Goal: Contribute content: Add original content to the website for others to see

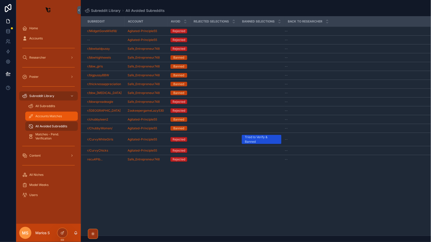
drag, startPoint x: 0, startPoint y: 0, endPoint x: 53, endPoint y: 118, distance: 129.1
click at [53, 118] on span "Accounts Matches" at bounding box center [48, 116] width 27 height 4
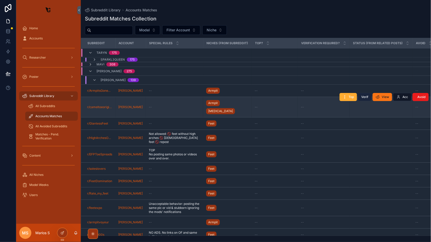
click at [364, 95] on span "Verif" at bounding box center [364, 97] width 7 height 4
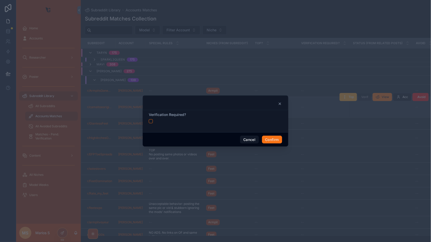
click at [150, 121] on button "button" at bounding box center [151, 121] width 4 height 4
click at [255, 139] on button "Cancel" at bounding box center [249, 140] width 19 height 8
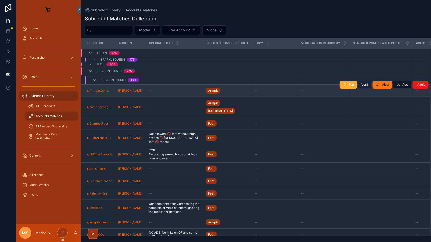
click at [363, 87] on span "Verif" at bounding box center [364, 85] width 7 height 4
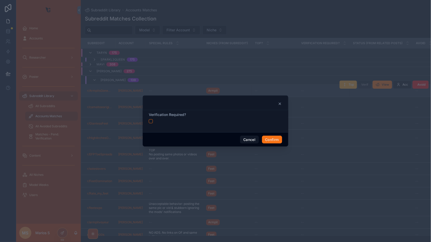
click at [148, 118] on div "Verification Required?" at bounding box center [215, 121] width 145 height 22
click at [151, 121] on button "button" at bounding box center [151, 121] width 4 height 4
click at [280, 135] on div "Cancel Confirm" at bounding box center [215, 139] width 145 height 14
click at [272, 140] on button "Confirm" at bounding box center [272, 140] width 20 height 8
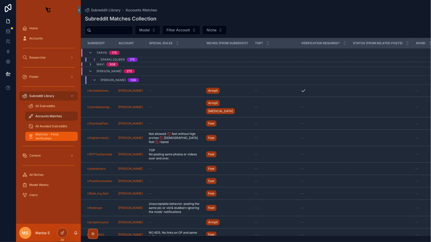
click at [49, 136] on span "Matches - Pend. Verification" at bounding box center [53, 136] width 37 height 8
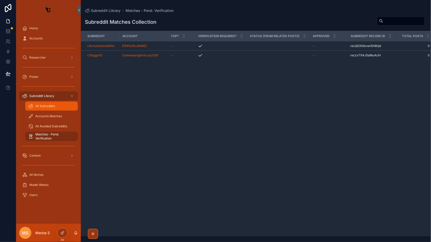
click at [58, 106] on div "All Subreddits" at bounding box center [51, 106] width 46 height 8
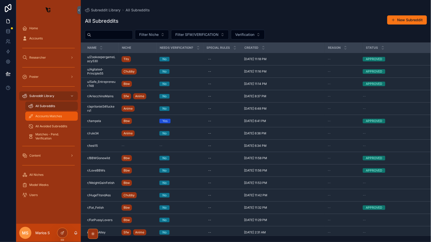
click at [55, 112] on div "Accounts Matches" at bounding box center [51, 116] width 46 height 8
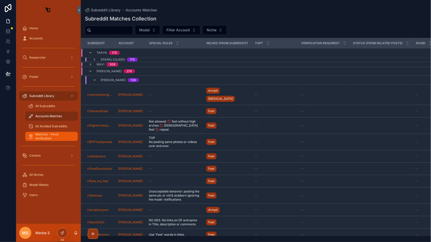
click at [48, 135] on span "Matches - Pend. Verification" at bounding box center [53, 136] width 37 height 8
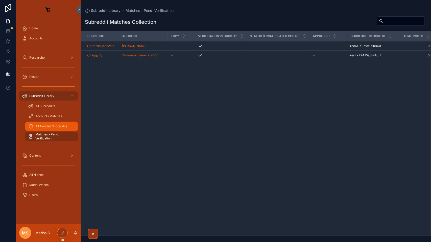
click at [54, 126] on span "All Avoided Subreddits" at bounding box center [51, 126] width 32 height 4
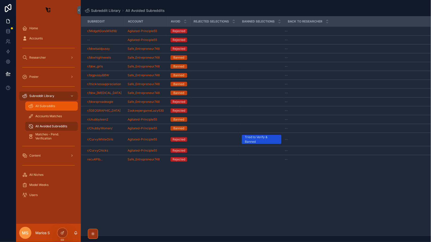
click at [47, 102] on link "All Subreddits" at bounding box center [51, 106] width 53 height 9
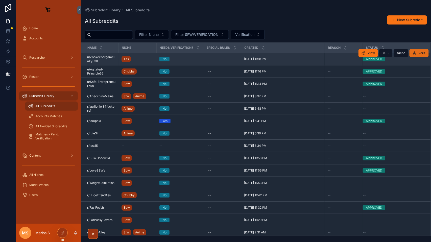
click at [417, 52] on button "Verif" at bounding box center [418, 53] width 19 height 8
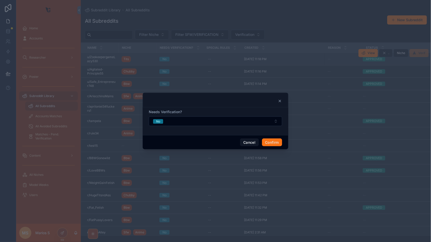
click at [172, 126] on form "Needs Verification? No" at bounding box center [215, 120] width 133 height 22
click at [206, 122] on button "No" at bounding box center [215, 121] width 133 height 10
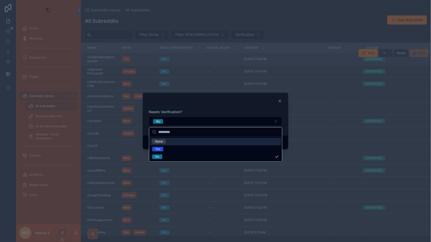
click at [200, 96] on div at bounding box center [215, 100] width 145 height 15
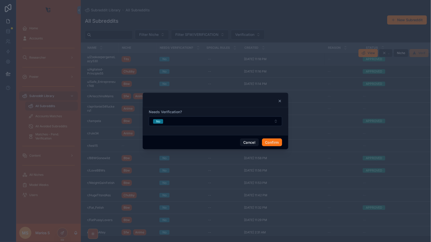
click at [250, 148] on div "Cancel Confirm" at bounding box center [215, 142] width 145 height 14
click at [248, 146] on button "Cancel" at bounding box center [249, 142] width 19 height 8
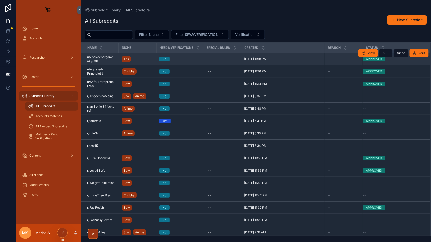
click at [38, 65] on div "scrollable content" at bounding box center [48, 67] width 59 height 8
click at [38, 63] on div "scrollable content" at bounding box center [48, 67] width 65 height 9
click at [33, 55] on div "Researcher" at bounding box center [48, 58] width 53 height 8
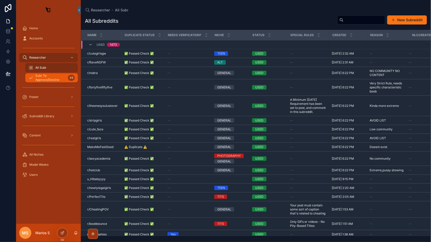
click at [45, 75] on span "Subr To Approve/Decline" at bounding box center [50, 78] width 31 height 8
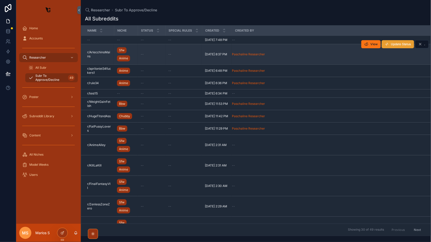
click at [396, 46] on span "Update Status" at bounding box center [401, 44] width 20 height 4
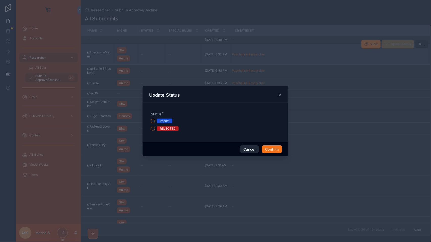
click at [250, 151] on button "Cancel" at bounding box center [249, 149] width 19 height 8
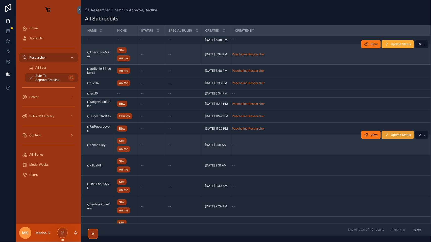
click at [387, 137] on icon "scrollable content" at bounding box center [387, 135] width 4 height 4
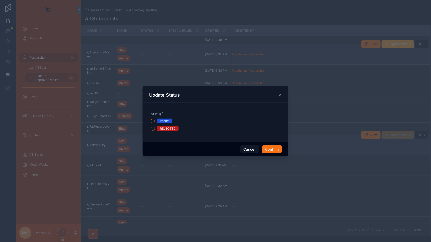
click at [157, 121] on div "Import" at bounding box center [215, 121] width 129 height 5
click at [152, 121] on button "Import" at bounding box center [153, 121] width 4 height 4
click at [252, 148] on button "Cancel" at bounding box center [249, 149] width 19 height 8
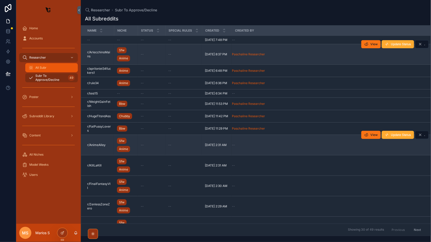
click at [55, 67] on div "All Subr" at bounding box center [51, 68] width 46 height 8
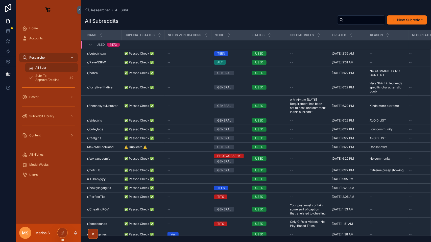
click at [398, 27] on div "All Subreddits New Subreddit NAME Duplicate Status Needs Verification? NICHE St…" at bounding box center [256, 124] width 350 height 224
click at [395, 19] on span "scrollable content" at bounding box center [393, 20] width 4 height 4
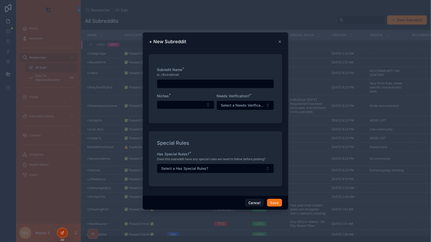
click at [153, 89] on div "Subredit Name * ie. r/ExtraSmall Niches * Needs Verification? * Select a Needs …" at bounding box center [215, 88] width 133 height 69
click at [180, 84] on input "scrollable content" at bounding box center [215, 83] width 117 height 7
type input "********"
click at [166, 104] on button "Select Button" at bounding box center [186, 104] width 58 height 9
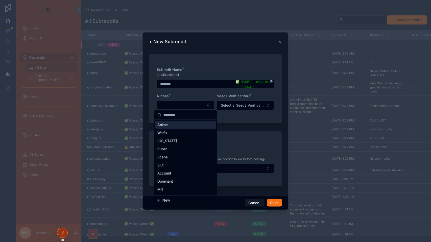
click at [172, 124] on div "Anime" at bounding box center [185, 125] width 61 height 8
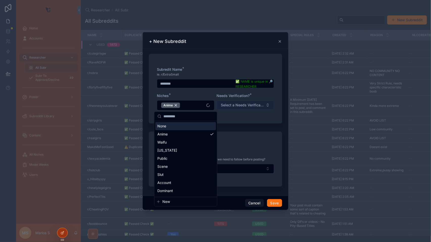
click at [238, 107] on span "Select a Needs Verification?" at bounding box center [242, 105] width 43 height 5
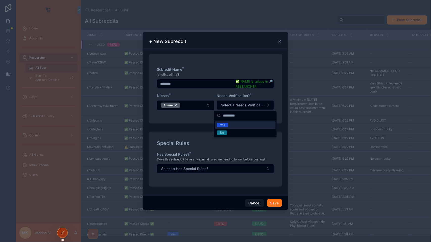
click at [226, 126] on span "Yes" at bounding box center [222, 125] width 11 height 5
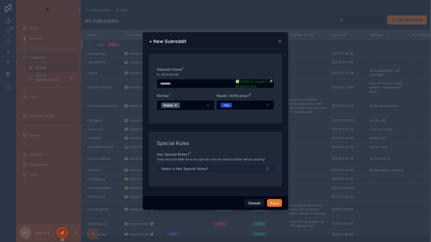
click at [181, 171] on button "Select a Has Special Rules?" at bounding box center [215, 169] width 117 height 10
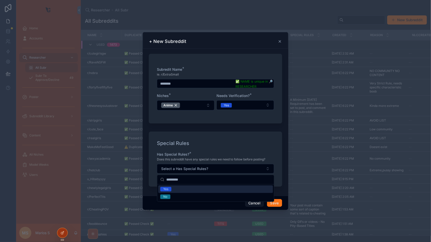
click at [169, 191] on span "Yes" at bounding box center [165, 189] width 11 height 5
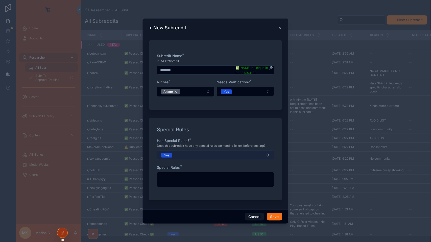
click at [175, 158] on button "Yes" at bounding box center [215, 155] width 117 height 10
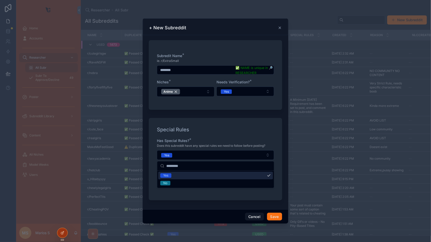
click at [170, 179] on div "Yes" at bounding box center [215, 176] width 115 height 8
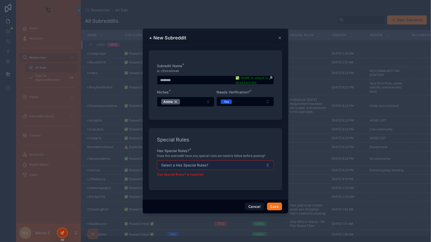
click at [200, 161] on button "Select a Has Special Rules?" at bounding box center [215, 165] width 117 height 10
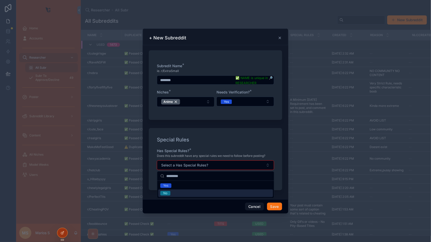
click at [179, 192] on div "No" at bounding box center [215, 193] width 115 height 8
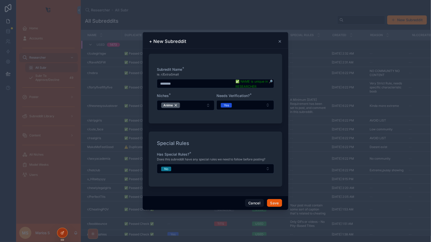
click at [275, 203] on button "Save" at bounding box center [274, 203] width 15 height 8
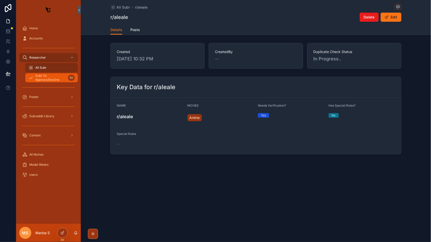
click at [50, 78] on span "Subr To Approve/Decline" at bounding box center [50, 78] width 31 height 8
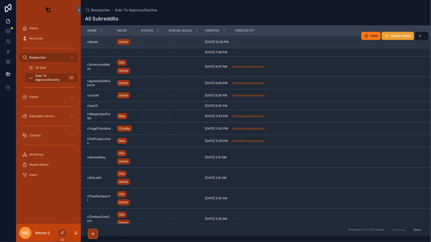
click at [410, 35] on span "Update Status" at bounding box center [401, 36] width 20 height 4
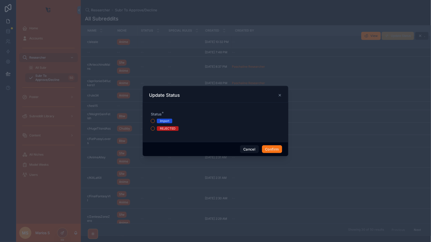
click at [163, 121] on div "Import" at bounding box center [164, 121] width 9 height 5
click at [155, 121] on button "Import" at bounding box center [153, 121] width 4 height 4
click at [276, 149] on button "Confirm" at bounding box center [272, 149] width 20 height 8
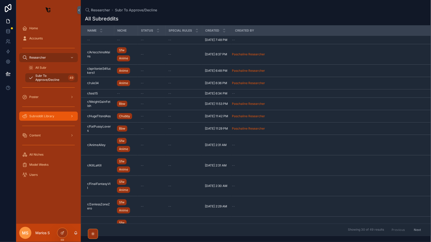
click at [42, 113] on div "Subreddit Library" at bounding box center [48, 116] width 53 height 8
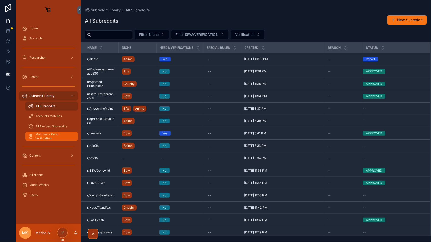
click at [49, 137] on span "Matches - Pend. Verification" at bounding box center [53, 136] width 37 height 8
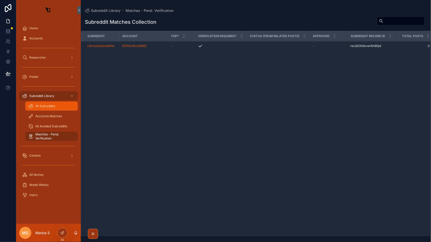
click at [48, 103] on div "All Subreddits" at bounding box center [51, 106] width 46 height 8
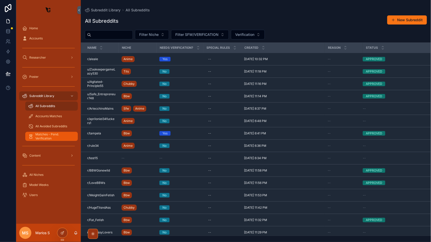
click at [53, 135] on span "Matches - Pend. Verification" at bounding box center [53, 136] width 37 height 8
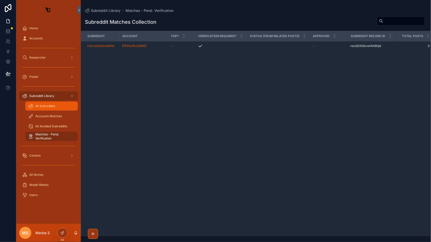
click at [48, 107] on span "All Subreddits" at bounding box center [45, 106] width 20 height 4
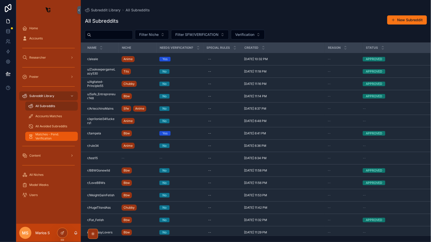
click at [49, 135] on span "Matches - Pend. Verification" at bounding box center [53, 136] width 37 height 8
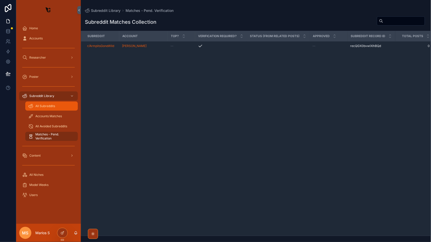
click at [52, 108] on div "All Subreddits" at bounding box center [51, 106] width 46 height 8
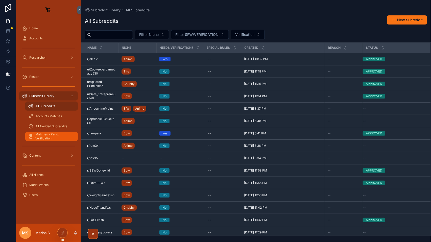
click at [50, 138] on span "Matches - Pend. Verification" at bounding box center [53, 136] width 37 height 8
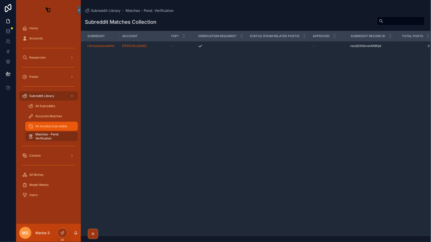
click at [49, 126] on span "All Avoided Subreddits" at bounding box center [51, 126] width 32 height 4
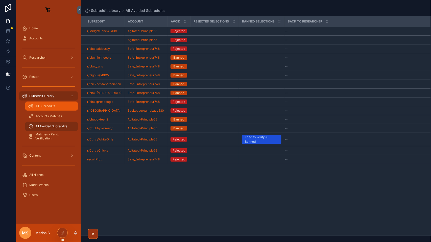
click at [47, 103] on div "All Subreddits" at bounding box center [51, 106] width 46 height 8
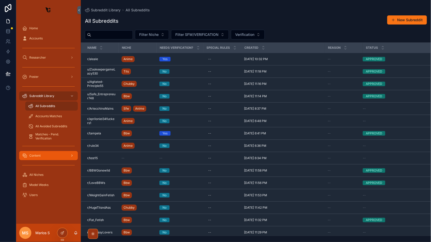
click at [45, 153] on div "Content" at bounding box center [48, 155] width 53 height 8
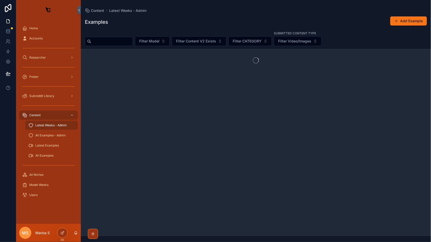
click at [41, 100] on div "Subreddit Library" at bounding box center [48, 96] width 65 height 10
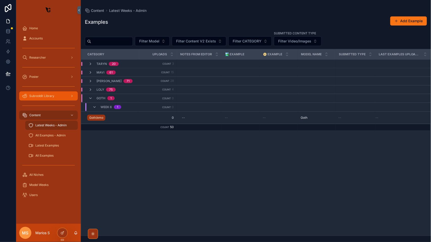
click at [38, 95] on span "Subreddit Library" at bounding box center [41, 96] width 25 height 4
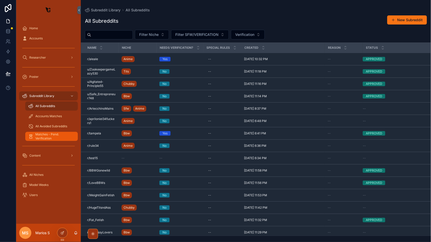
click at [50, 133] on span "Matches - Pend. Verification" at bounding box center [53, 136] width 37 height 8
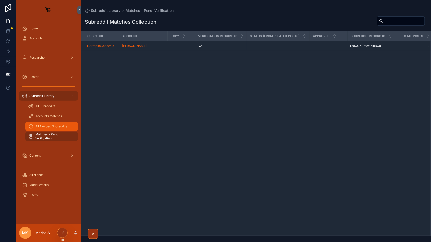
click at [51, 126] on span "All Avoided Subreddits" at bounding box center [51, 126] width 32 height 4
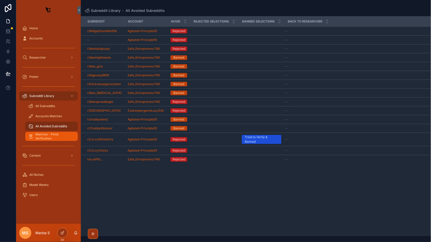
click at [44, 137] on span "Matches - Pend. Verification" at bounding box center [53, 136] width 37 height 8
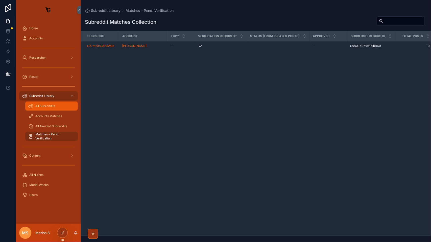
click at [46, 108] on div "All Subreddits" at bounding box center [51, 106] width 46 height 8
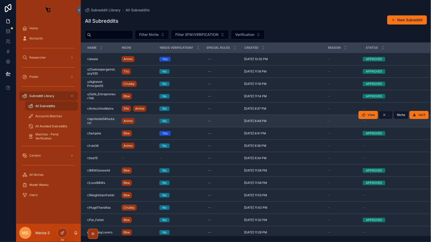
scroll to position [49, 0]
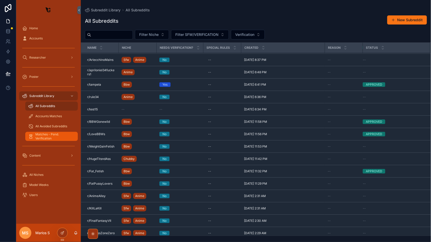
click at [45, 134] on span "Matches - Pend. Verification" at bounding box center [53, 136] width 37 height 8
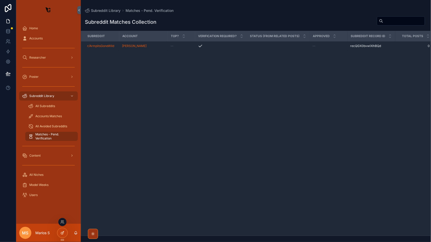
click at [62, 231] on icon at bounding box center [62, 233] width 4 height 4
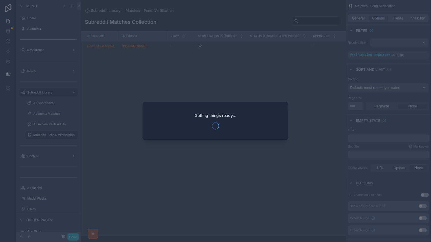
click at [80, 70] on div at bounding box center [215, 121] width 431 height 242
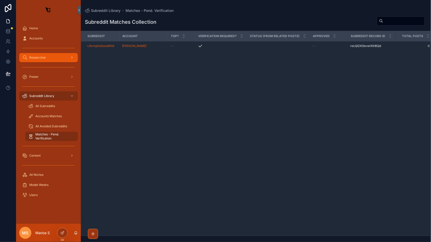
click at [38, 59] on span "Researcher" at bounding box center [37, 58] width 17 height 4
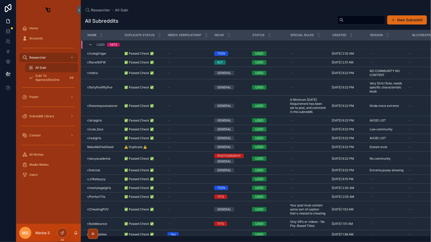
click at [402, 21] on button "New Subreddit" at bounding box center [407, 19] width 40 height 9
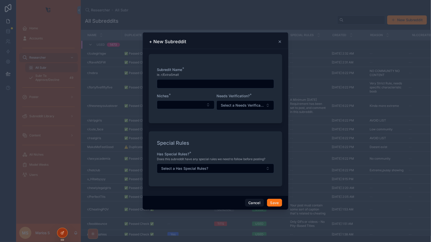
click at [211, 79] on div "scrollable content" at bounding box center [215, 83] width 117 height 9
click at [201, 81] on input "scrollable content" at bounding box center [215, 83] width 117 height 7
type input "********"
click at [161, 103] on button "Select Button" at bounding box center [186, 104] width 58 height 9
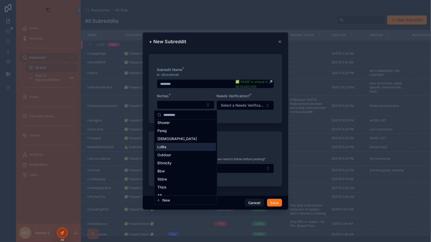
scroll to position [359, 0]
click at [162, 177] on span "Sbbw" at bounding box center [162, 178] width 10 height 5
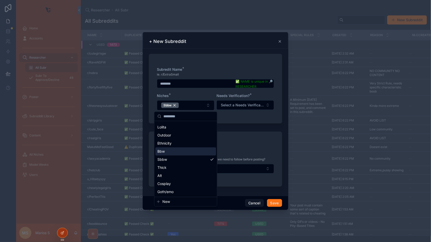
scroll to position [387, 0]
click at [169, 187] on div "Cosplay" at bounding box center [185, 184] width 61 height 8
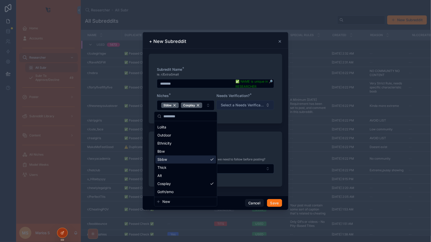
click at [245, 106] on span "Select a Needs Verification?" at bounding box center [242, 105] width 43 height 5
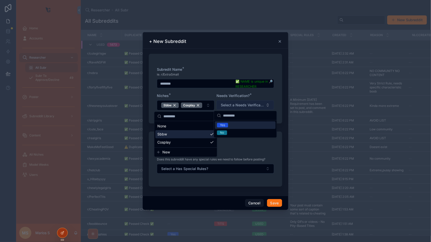
scroll to position [0, 0]
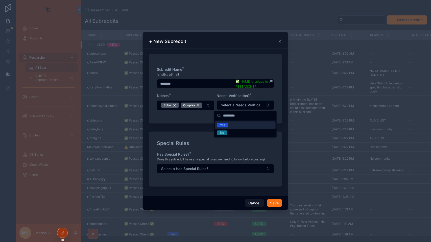
click at [232, 122] on div "Yes" at bounding box center [245, 125] width 61 height 8
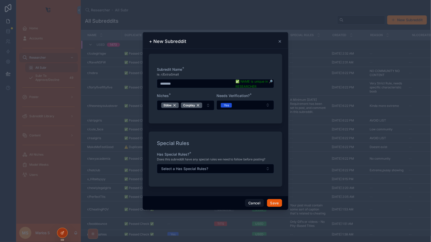
click at [274, 202] on button "Save" at bounding box center [274, 203] width 15 height 8
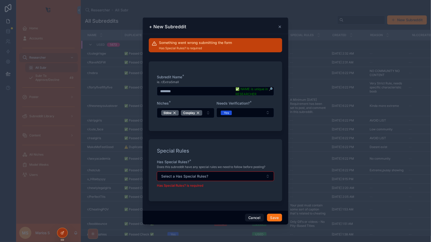
click at [225, 169] on div "Does this subreddit have any special rules we need to follow before posting?" at bounding box center [215, 166] width 117 height 5
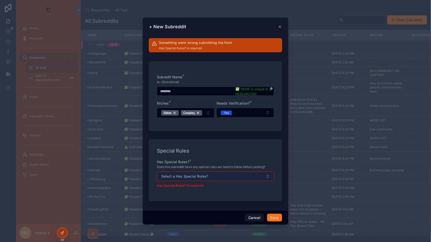
click at [225, 173] on button "Select a Has Special Rules?" at bounding box center [215, 176] width 117 height 10
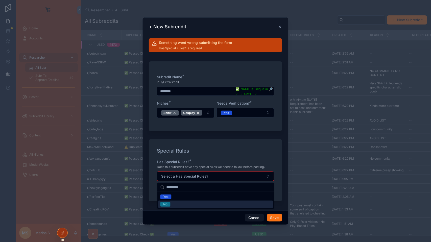
click at [184, 203] on div "No" at bounding box center [215, 204] width 115 height 8
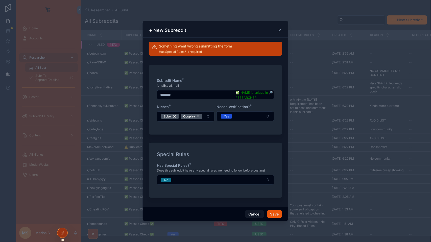
click at [273, 213] on button "Save" at bounding box center [274, 214] width 15 height 8
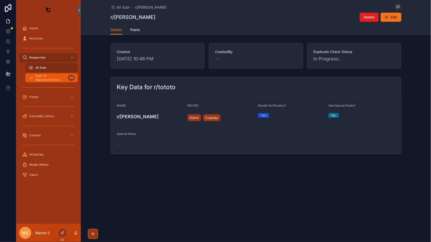
click at [59, 75] on span "Subr To Approve/Decline" at bounding box center [50, 78] width 31 height 8
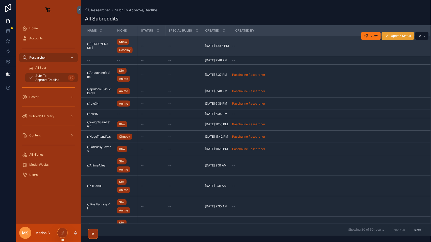
click at [403, 37] on span "Update Status" at bounding box center [401, 36] width 20 height 4
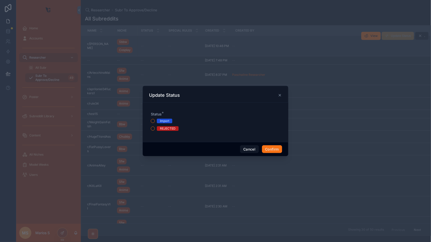
click at [156, 120] on div "Import" at bounding box center [215, 121] width 129 height 5
click at [151, 121] on button "Import" at bounding box center [153, 121] width 4 height 4
click at [268, 151] on button "Confirm" at bounding box center [272, 149] width 20 height 8
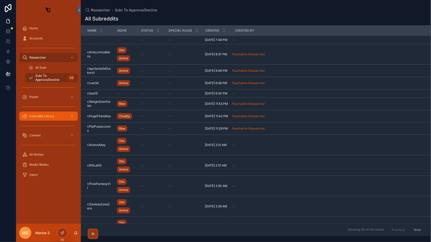
click at [41, 118] on div "Subreddit Library" at bounding box center [48, 116] width 53 height 8
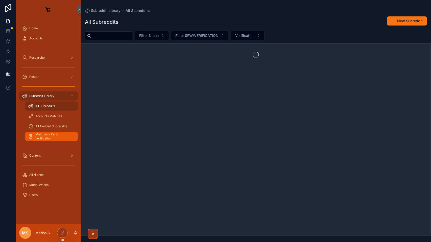
click at [42, 137] on span "Matches - Pend. Verification" at bounding box center [53, 136] width 37 height 8
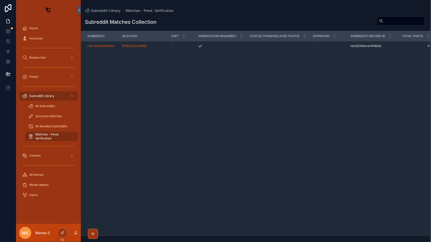
click at [47, 135] on span "Matches - Pend. Verification" at bounding box center [53, 136] width 37 height 8
click at [43, 125] on span "All Avoided Subreddits" at bounding box center [51, 126] width 32 height 4
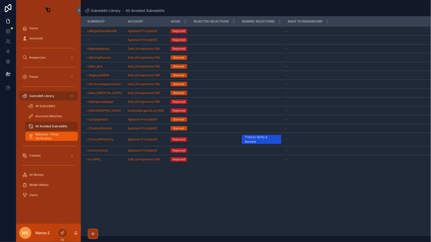
click at [44, 136] on span "Matches - Pend. Verification" at bounding box center [53, 136] width 37 height 8
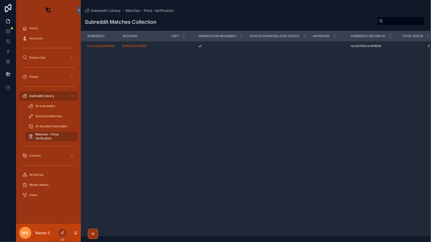
click at [39, 111] on div "Accounts Matches" at bounding box center [51, 116] width 59 height 10
click at [39, 112] on link "Accounts Matches" at bounding box center [51, 116] width 53 height 9
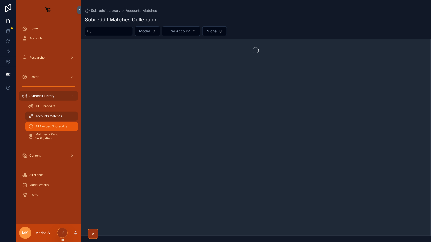
click at [40, 130] on div "All Avoided Subreddits" at bounding box center [51, 126] width 46 height 8
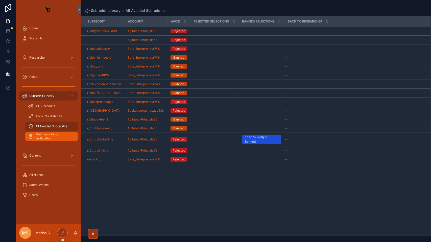
click at [41, 134] on span "Matches - Pend. Verification" at bounding box center [53, 136] width 37 height 8
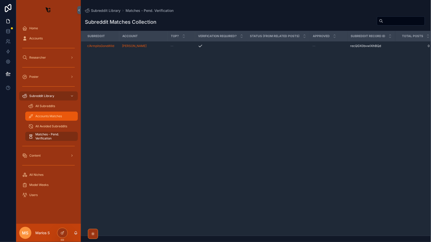
click at [45, 114] on div "Accounts Matches" at bounding box center [51, 116] width 46 height 8
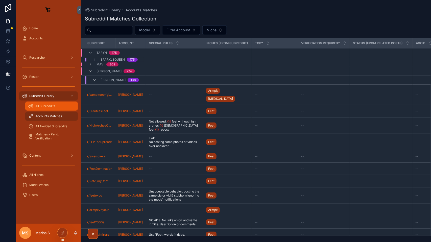
click at [42, 103] on div "All Subreddits" at bounding box center [51, 106] width 46 height 8
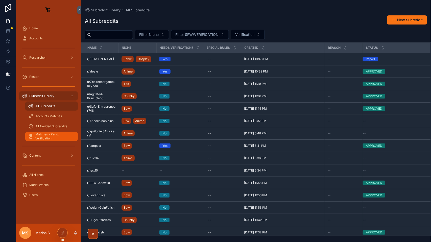
click at [48, 136] on span "Matches - Pend. Verification" at bounding box center [53, 136] width 37 height 8
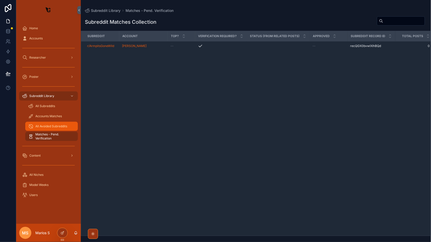
click at [48, 126] on span "All Avoided Subreddits" at bounding box center [51, 126] width 32 height 4
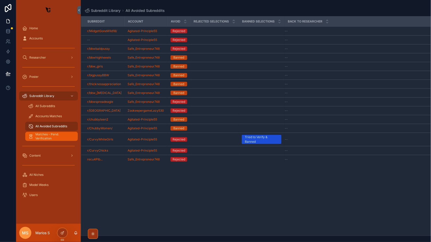
click at [47, 136] on span "Matches - Pend. Verification" at bounding box center [53, 136] width 37 height 8
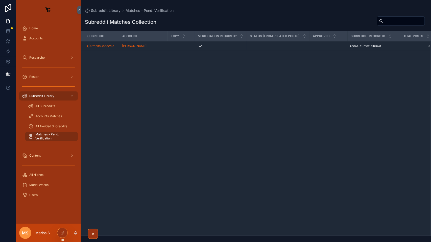
click at [47, 136] on span "Matches - Pend. Verification" at bounding box center [53, 136] width 37 height 8
click at [51, 126] on span "All Avoided Subreddits" at bounding box center [51, 126] width 32 height 4
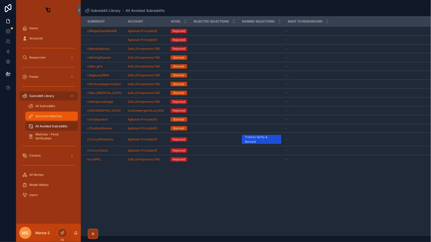
click at [42, 115] on span "Accounts Matches" at bounding box center [48, 116] width 27 height 4
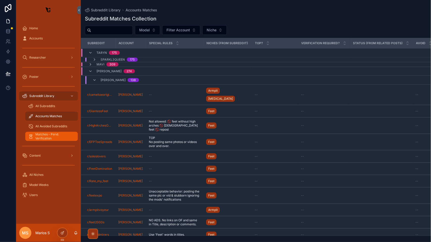
click at [49, 138] on span "Matches - Pend. Verification" at bounding box center [53, 136] width 37 height 8
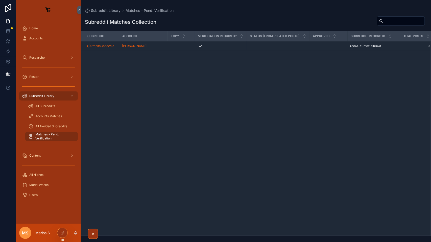
click at [49, 138] on span "Matches - Pend. Verification" at bounding box center [53, 136] width 37 height 8
click at [48, 111] on div "Accounts Matches" at bounding box center [51, 116] width 59 height 10
click at [49, 113] on div "Accounts Matches" at bounding box center [51, 116] width 46 height 8
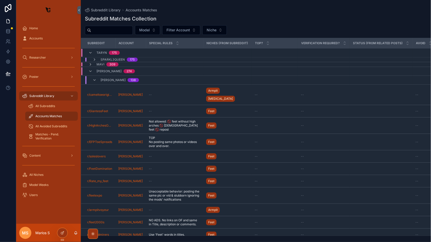
click at [109, 32] on input "scrollable content" at bounding box center [111, 30] width 41 height 7
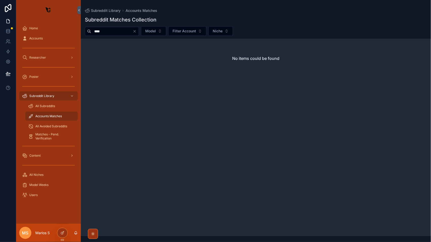
type input "****"
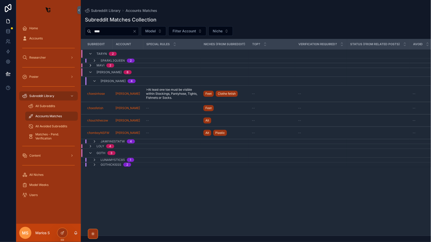
click at [89, 67] on icon "scrollable content" at bounding box center [90, 65] width 4 height 4
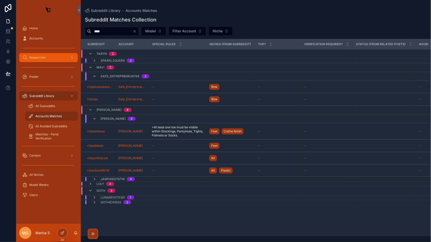
click at [39, 58] on span "Researcher" at bounding box center [37, 58] width 17 height 4
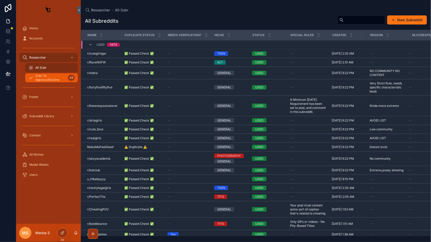
click at [40, 75] on span "Subr To Approve/Decline" at bounding box center [50, 78] width 31 height 8
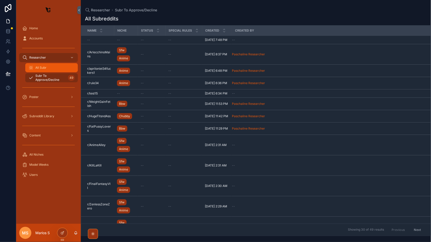
click at [39, 67] on span "All Subr" at bounding box center [40, 68] width 11 height 4
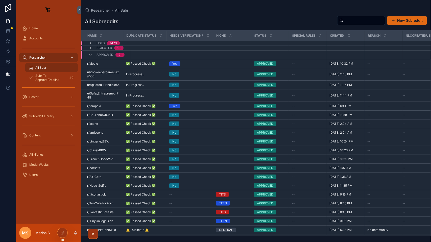
click at [396, 18] on button "New Subreddit" at bounding box center [407, 20] width 40 height 9
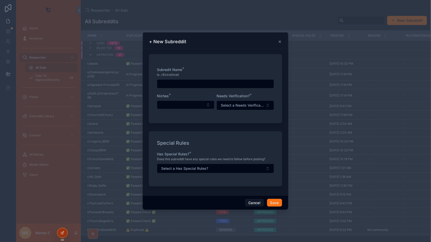
click at [174, 84] on input "scrollable content" at bounding box center [215, 83] width 117 height 7
type input "******"
click at [182, 109] on div "Niches *" at bounding box center [186, 101] width 58 height 17
click at [178, 106] on button "Select Button" at bounding box center [186, 104] width 58 height 9
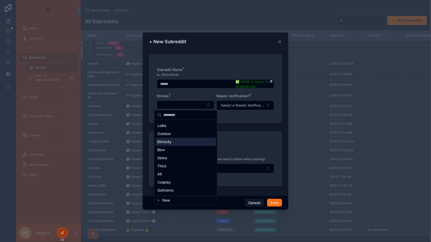
scroll to position [379, 0]
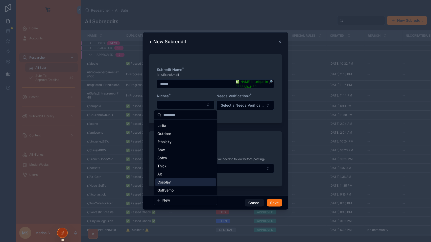
click at [169, 184] on span "Cosplay" at bounding box center [163, 182] width 13 height 5
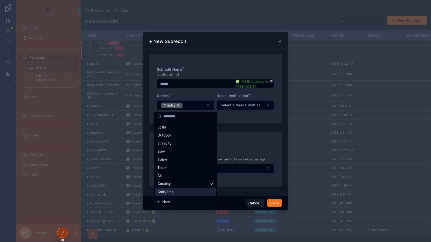
scroll to position [387, 0]
click at [174, 187] on div "Cosplay" at bounding box center [185, 184] width 61 height 8
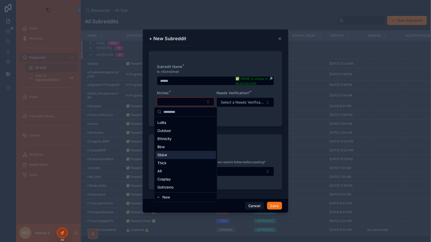
scroll to position [0, 0]
click at [166, 166] on div "Thick" at bounding box center [185, 163] width 61 height 8
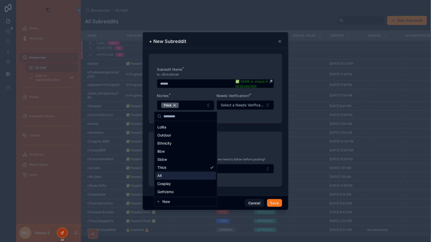
click at [172, 178] on div "Alt" at bounding box center [185, 176] width 61 height 8
click at [256, 134] on div "Special Rules Has Special Rules? * Does this subreddit have any special rules w…" at bounding box center [215, 159] width 133 height 55
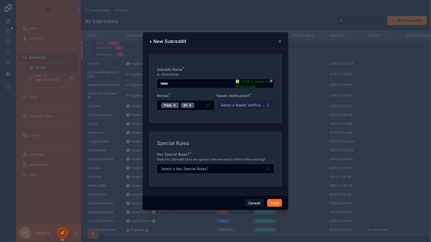
click at [234, 109] on button "Select a Needs Verification?" at bounding box center [245, 105] width 58 height 10
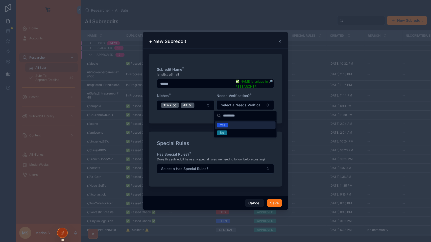
click at [225, 125] on div "Yes" at bounding box center [222, 125] width 5 height 5
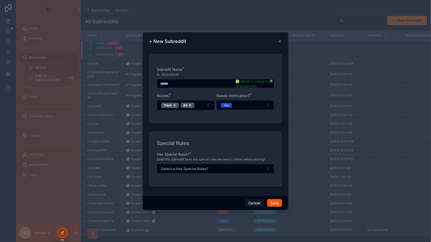
click at [274, 200] on button "Save" at bounding box center [274, 203] width 15 height 8
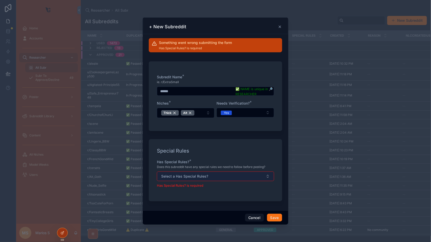
click at [224, 174] on button "Select a Has Special Rules?" at bounding box center [215, 176] width 117 height 10
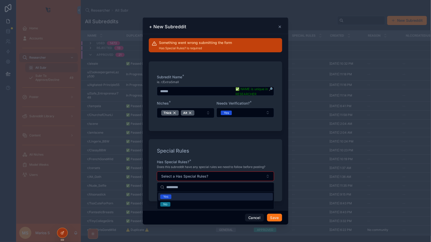
click at [195, 198] on div "Yes" at bounding box center [215, 197] width 115 height 8
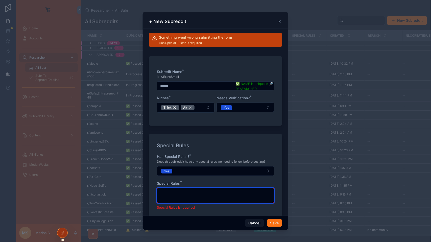
click at [194, 201] on textarea "scrollable content" at bounding box center [215, 195] width 117 height 15
type textarea "**"
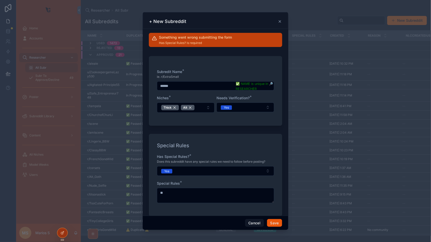
click at [277, 221] on button "Save" at bounding box center [274, 223] width 15 height 8
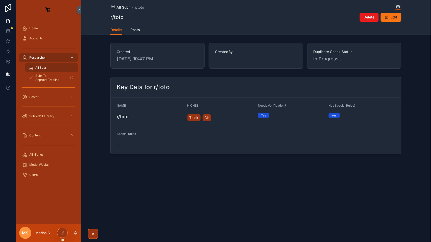
click at [128, 7] on span "All Subr" at bounding box center [122, 7] width 13 height 5
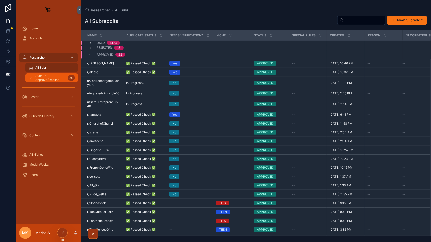
click at [55, 79] on span "Subr To Approve/Decline" at bounding box center [50, 78] width 31 height 8
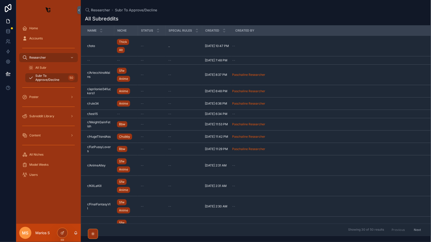
click at [47, 102] on div "scrollable content" at bounding box center [48, 106] width 65 height 9
click at [38, 69] on span "All Subr" at bounding box center [40, 68] width 11 height 4
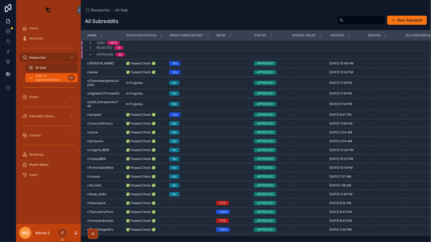
click at [48, 80] on span "Subr To Approve/Decline" at bounding box center [50, 78] width 31 height 8
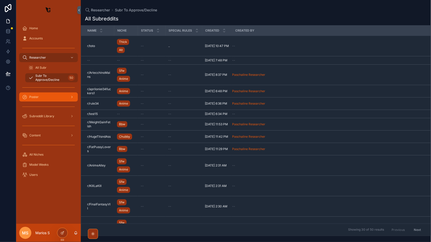
click at [47, 100] on div "Poster" at bounding box center [48, 97] width 53 height 8
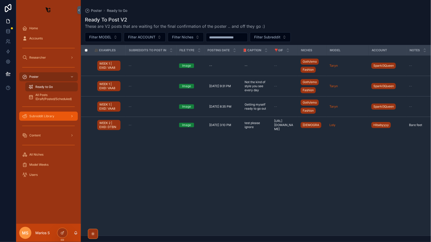
click at [44, 118] on div "Subreddit Library" at bounding box center [48, 116] width 53 height 8
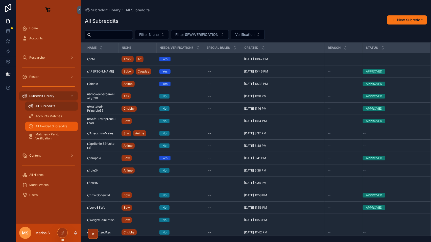
click at [48, 124] on div "All Avoided Subreddits" at bounding box center [51, 126] width 46 height 8
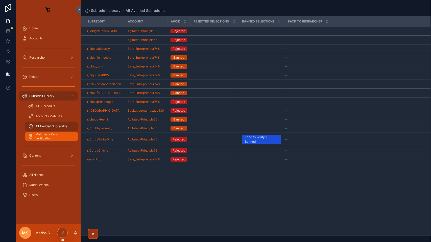
click at [48, 134] on span "Matches - Pend. Verification" at bounding box center [53, 136] width 37 height 8
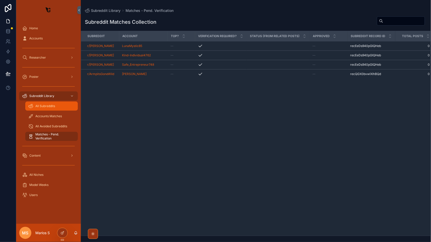
click at [39, 108] on span "All Subreddits" at bounding box center [45, 106] width 20 height 4
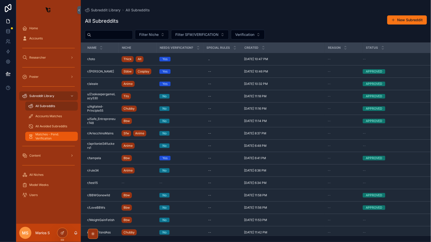
click at [53, 136] on span "Matches - Pend. Verification" at bounding box center [53, 136] width 37 height 8
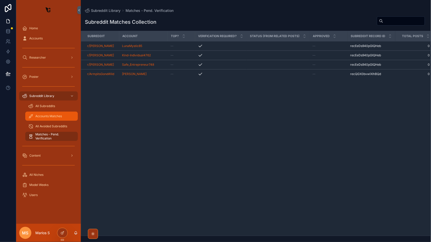
click at [43, 114] on div "Accounts Matches" at bounding box center [51, 116] width 46 height 8
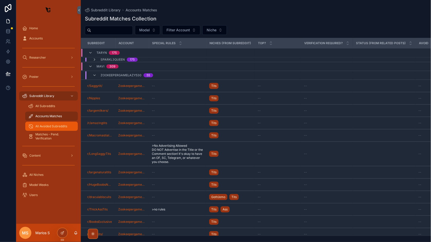
click at [44, 129] on div "All Avoided Subreddits" at bounding box center [51, 126] width 46 height 8
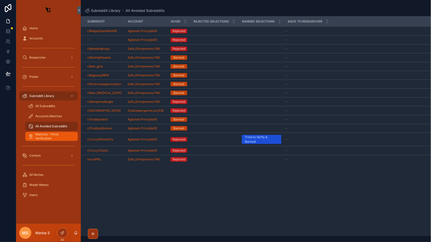
click at [48, 134] on span "Matches - Pend. Verification" at bounding box center [53, 136] width 37 height 8
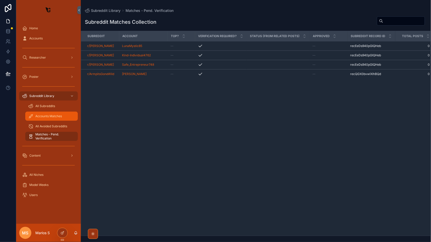
click at [48, 118] on div "Accounts Matches" at bounding box center [51, 116] width 46 height 8
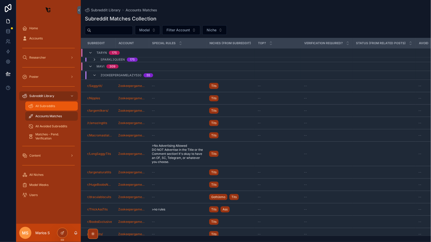
click at [47, 104] on span "All Subreddits" at bounding box center [45, 106] width 20 height 4
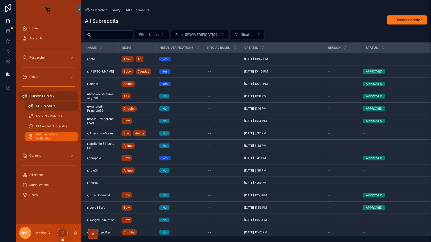
click at [38, 137] on span "Matches - Pend. Verification" at bounding box center [53, 136] width 37 height 8
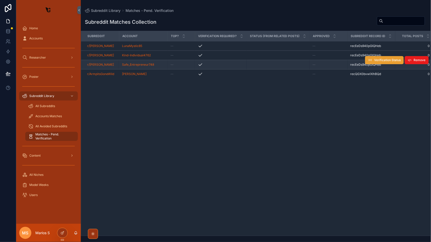
click at [392, 58] on span "Verification Status" at bounding box center [387, 60] width 27 height 4
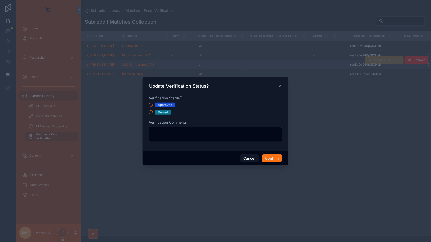
click at [165, 112] on div "Denied" at bounding box center [163, 112] width 10 height 5
click at [153, 112] on button "Denied" at bounding box center [151, 112] width 4 height 4
click at [268, 160] on button "Confirm" at bounding box center [272, 158] width 20 height 8
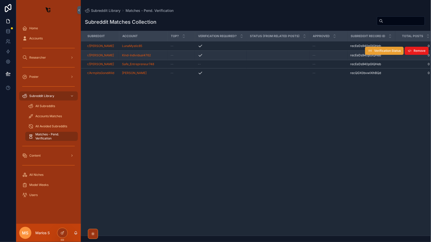
click at [392, 50] on span "Verification Status" at bounding box center [387, 51] width 27 height 4
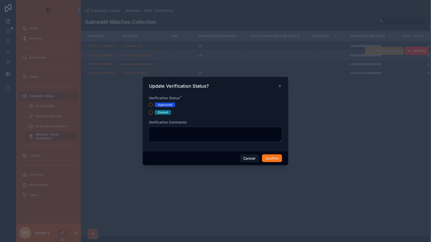
click at [158, 113] on div "Denied" at bounding box center [163, 112] width 10 height 5
click at [153, 113] on button "Denied" at bounding box center [151, 112] width 4 height 4
click at [271, 158] on button "Confirm" at bounding box center [272, 158] width 20 height 8
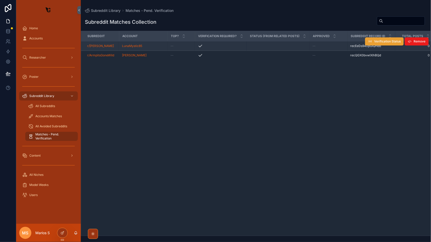
click at [391, 44] on button "Verification Status" at bounding box center [384, 41] width 39 height 8
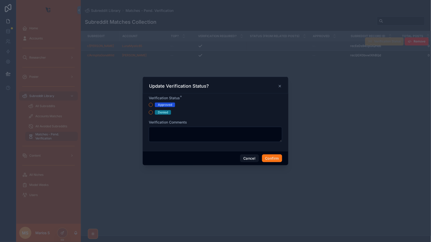
click at [163, 112] on div "Denied" at bounding box center [163, 112] width 10 height 5
click at [153, 112] on button "Denied" at bounding box center [151, 112] width 4 height 4
click at [274, 163] on div "Cancel Confirm" at bounding box center [215, 158] width 145 height 14
click at [270, 159] on button "Confirm" at bounding box center [272, 158] width 20 height 8
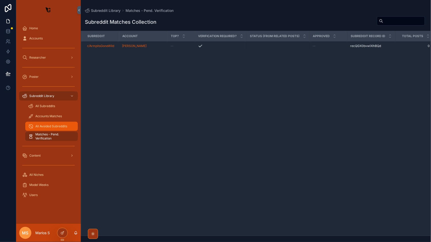
click at [55, 122] on div "All Avoided Subreddits" at bounding box center [51, 126] width 46 height 8
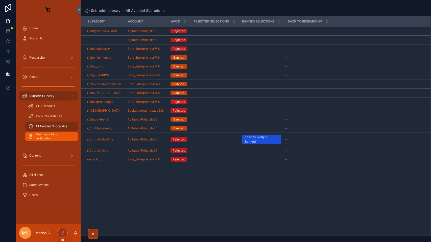
click at [50, 132] on link "Matches - Pend. Verification" at bounding box center [51, 136] width 53 height 9
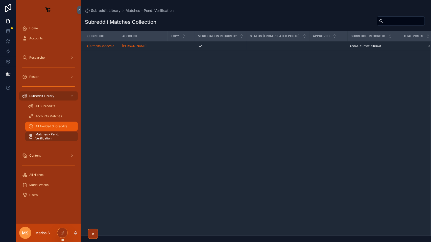
click at [46, 122] on div "All Avoided Subreddits" at bounding box center [51, 126] width 46 height 8
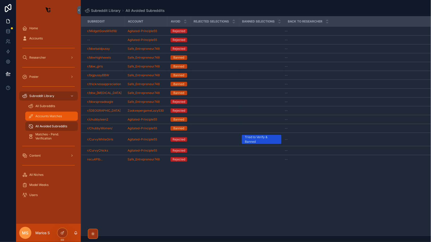
click at [43, 117] on span "Accounts Matches" at bounding box center [48, 116] width 27 height 4
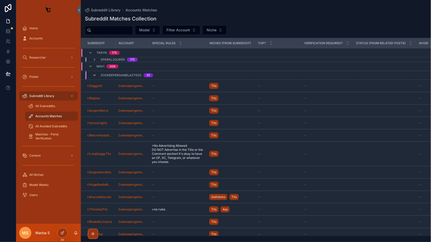
click at [92, 76] on icon "scrollable content" at bounding box center [94, 75] width 4 height 4
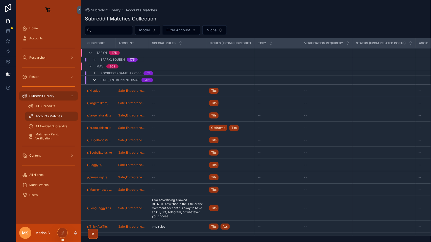
click at [93, 79] on icon "scrollable content" at bounding box center [94, 80] width 4 height 4
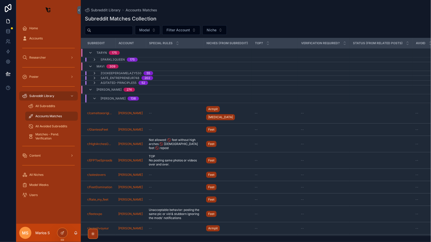
click at [94, 97] on div "[PERSON_NAME] 138" at bounding box center [115, 98] width 46 height 8
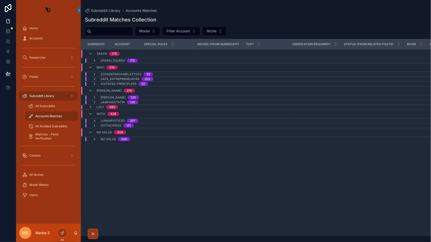
click at [86, 93] on div "[PERSON_NAME] 274" at bounding box center [111, 91] width 59 height 8
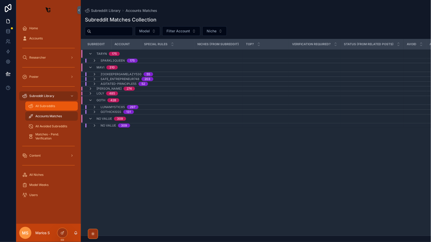
click at [62, 108] on div "All Subreddits" at bounding box center [51, 106] width 46 height 8
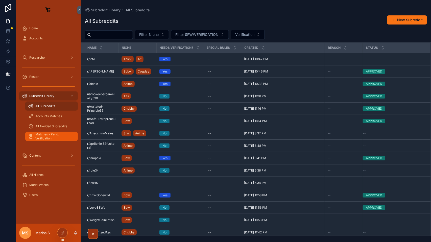
click at [49, 135] on span "Matches - Pend. Verification" at bounding box center [53, 136] width 37 height 8
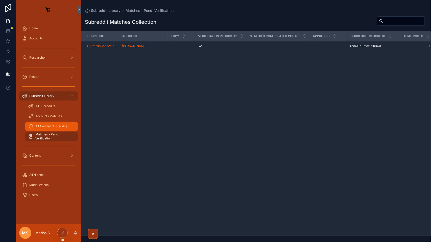
click at [44, 126] on span "All Avoided Subreddits" at bounding box center [51, 126] width 32 height 4
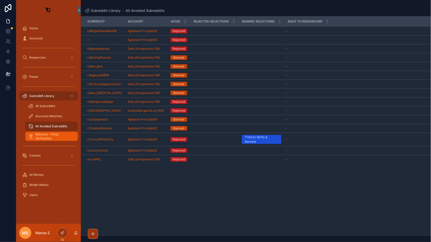
click at [44, 137] on span "Matches - Pend. Verification" at bounding box center [53, 136] width 37 height 8
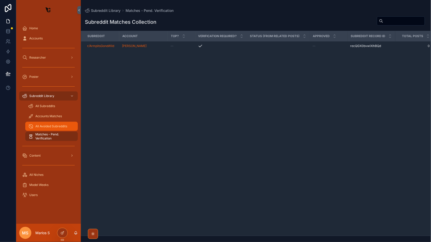
click at [47, 126] on span "All Avoided Subreddits" at bounding box center [51, 126] width 32 height 4
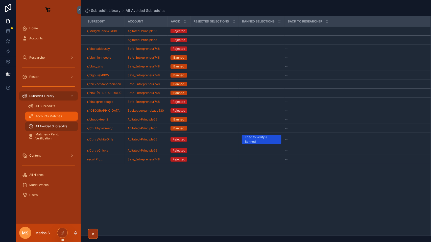
click at [42, 114] on div "Accounts Matches" at bounding box center [51, 116] width 46 height 8
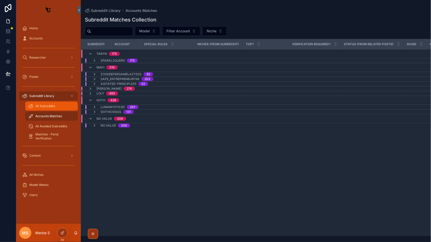
click at [38, 109] on div "All Subreddits" at bounding box center [51, 106] width 46 height 8
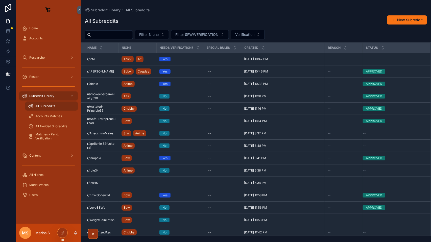
click at [45, 108] on div "All Subreddits" at bounding box center [51, 106] width 46 height 8
click at [47, 118] on div "Accounts Matches" at bounding box center [51, 116] width 46 height 8
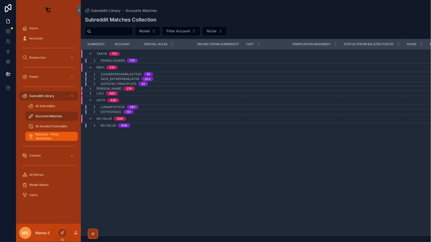
click at [42, 132] on link "Matches - Pend. Verification" at bounding box center [51, 136] width 53 height 9
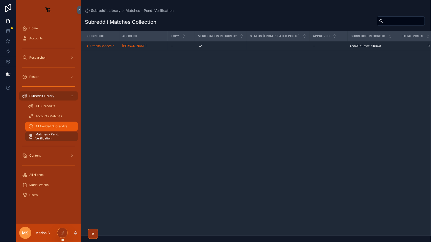
click at [51, 127] on span "All Avoided Subreddits" at bounding box center [51, 126] width 32 height 4
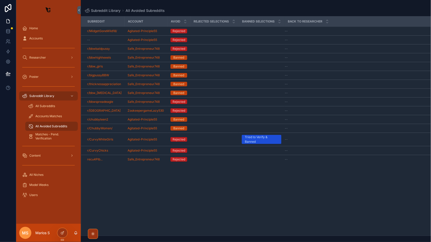
click at [44, 144] on div "scrollable content" at bounding box center [48, 146] width 59 height 8
click at [45, 141] on div "Home Accounts Researcher Poster Subreddit Library All Subreddits Accounts Match…" at bounding box center [48, 111] width 65 height 177
click at [45, 139] on span "Matches - Pend. Verification" at bounding box center [53, 136] width 37 height 8
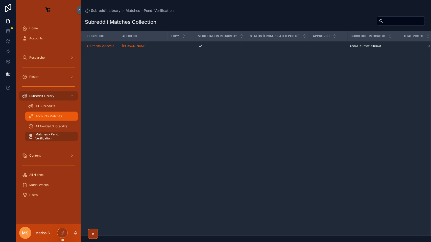
click at [45, 115] on span "Accounts Matches" at bounding box center [48, 116] width 27 height 4
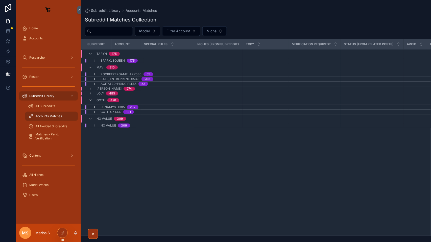
click at [46, 143] on div "scrollable content" at bounding box center [48, 146] width 59 height 8
click at [51, 143] on div "scrollable content" at bounding box center [48, 146] width 59 height 8
click at [49, 140] on link "Matches - Pend. Verification" at bounding box center [51, 136] width 53 height 9
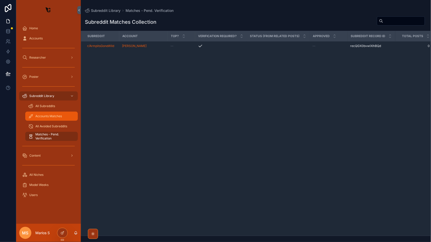
click at [55, 113] on div "Accounts Matches" at bounding box center [51, 116] width 46 height 8
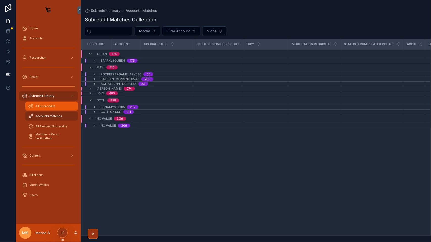
click at [44, 108] on div "All Subreddits" at bounding box center [51, 106] width 46 height 8
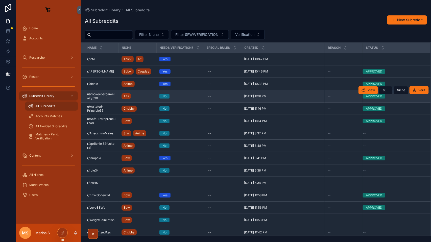
click at [422, 84] on div "View . Niche Verif" at bounding box center [393, 90] width 70 height 12
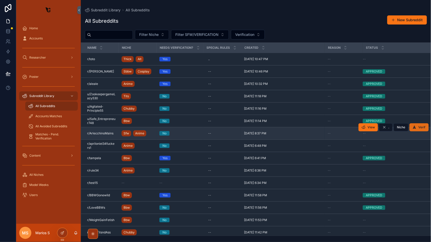
scroll to position [35, 0]
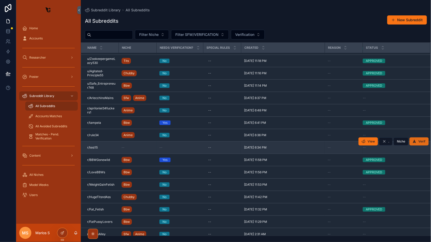
click at [422, 143] on span "Verif" at bounding box center [421, 141] width 7 height 4
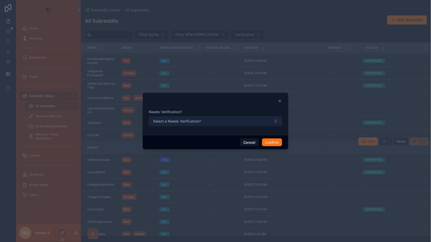
click at [191, 120] on span "Select a Needs Verification?" at bounding box center [177, 121] width 48 height 5
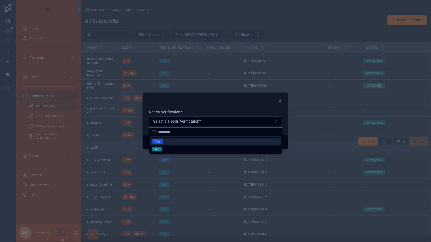
click at [179, 142] on div "Yes" at bounding box center [215, 142] width 131 height 8
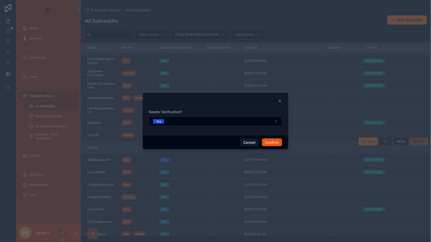
click at [274, 144] on button "Confirm" at bounding box center [272, 142] width 20 height 8
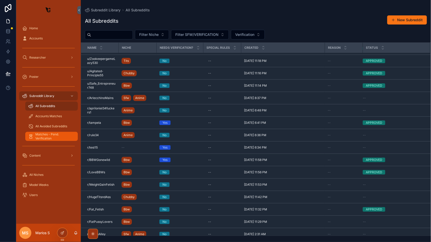
click at [50, 137] on span "Matches - Pend. Verification" at bounding box center [53, 136] width 37 height 8
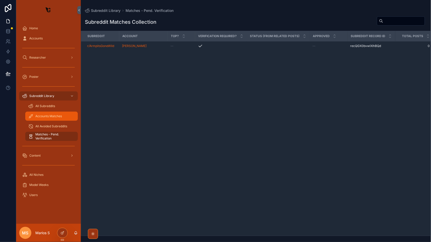
click at [44, 114] on span "Accounts Matches" at bounding box center [48, 116] width 27 height 4
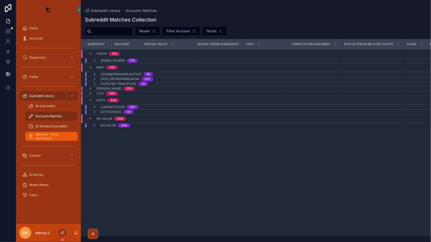
click at [45, 140] on span "Matches - Pend. Verification" at bounding box center [53, 136] width 37 height 8
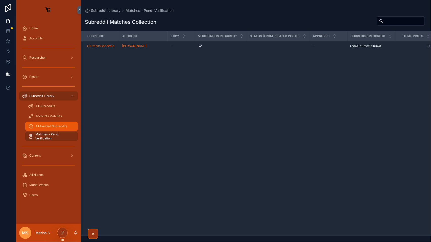
click at [40, 126] on span "All Avoided Subreddits" at bounding box center [51, 126] width 32 height 4
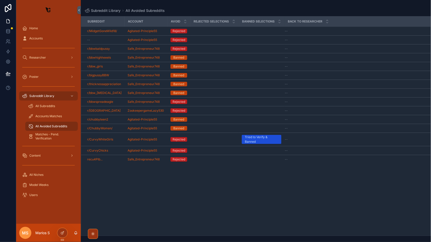
click at [40, 141] on div "Matches - Pend. Verification" at bounding box center [51, 136] width 59 height 10
click at [37, 134] on span "Matches - Pend. Verification" at bounding box center [53, 136] width 37 height 8
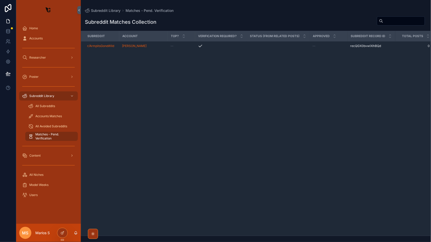
click at [37, 134] on span "Matches - Pend. Verification" at bounding box center [53, 136] width 37 height 8
click at [39, 108] on div "All Subreddits" at bounding box center [51, 106] width 46 height 8
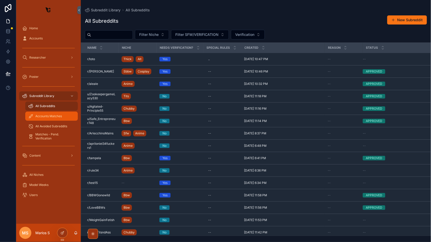
click at [39, 115] on span "Accounts Matches" at bounding box center [48, 116] width 27 height 4
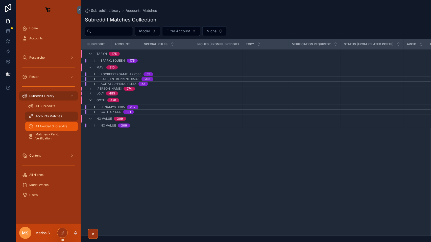
click at [45, 130] on div "All Avoided Subreddits" at bounding box center [51, 126] width 46 height 8
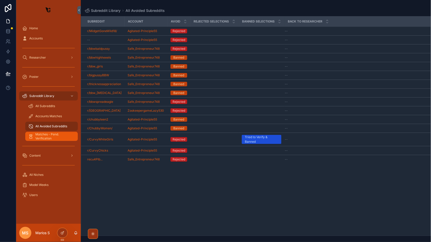
click at [45, 137] on span "Matches - Pend. Verification" at bounding box center [53, 136] width 37 height 8
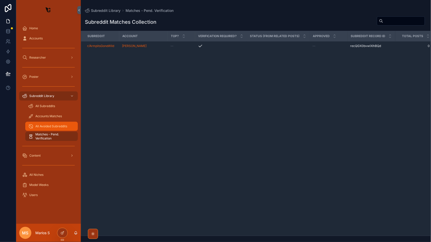
click at [52, 123] on div "All Avoided Subreddits" at bounding box center [51, 126] width 46 height 8
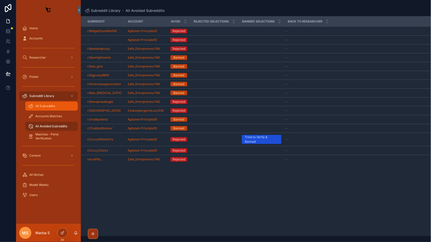
click at [38, 108] on div "All Subreddits" at bounding box center [51, 106] width 46 height 8
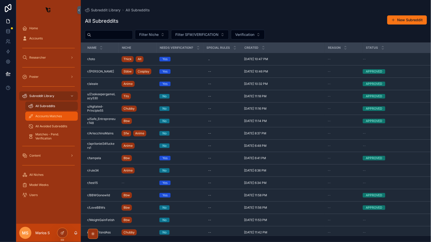
click at [38, 112] on link "Accounts Matches" at bounding box center [51, 116] width 53 height 9
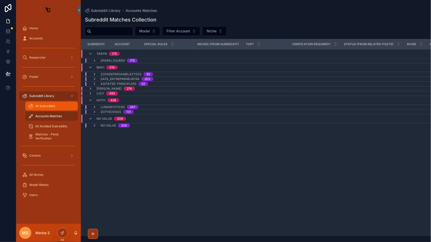
click at [37, 107] on span "All Subreddits" at bounding box center [45, 106] width 20 height 4
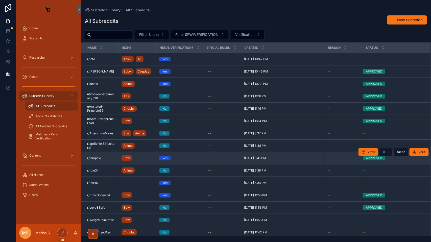
scroll to position [24, 0]
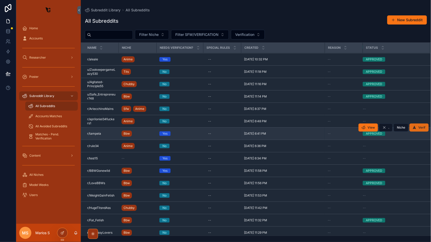
click at [422, 129] on span "Verif" at bounding box center [421, 127] width 7 height 4
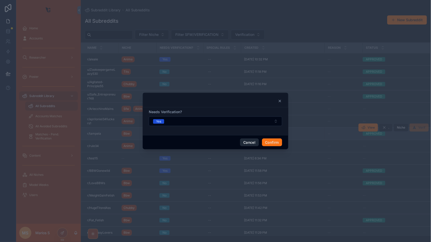
click at [252, 145] on button "Cancel" at bounding box center [249, 142] width 19 height 8
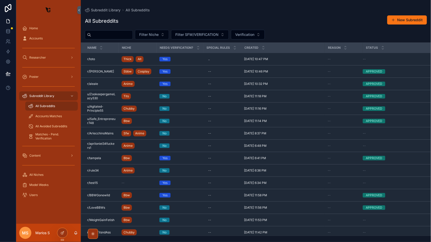
scroll to position [0, 0]
click at [125, 39] on div "scrollable content" at bounding box center [109, 34] width 48 height 9
click at [115, 34] on input "scrollable content" at bounding box center [111, 34] width 41 height 7
type input "*******"
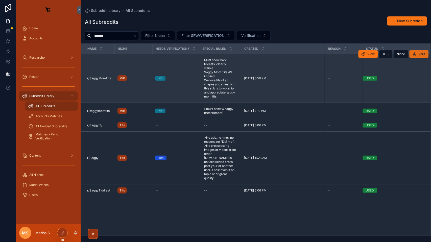
click at [416, 53] on icon "scrollable content" at bounding box center [414, 54] width 4 height 4
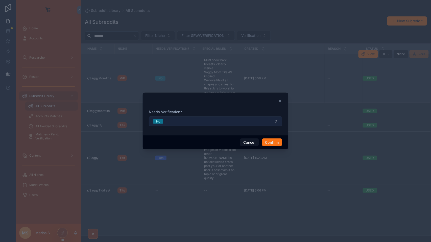
click at [165, 123] on button "No" at bounding box center [215, 121] width 133 height 10
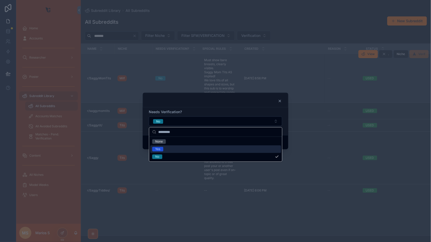
click at [164, 150] on div "Yes" at bounding box center [215, 149] width 131 height 8
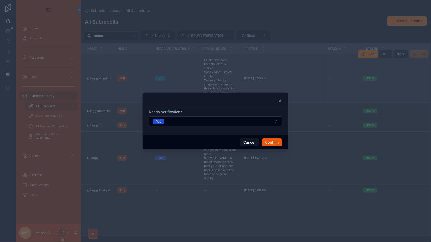
click at [272, 141] on button "Confirm" at bounding box center [272, 142] width 20 height 8
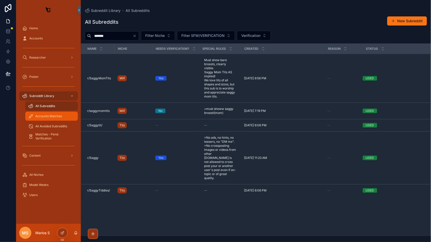
click at [58, 117] on span "Accounts Matches" at bounding box center [48, 116] width 27 height 4
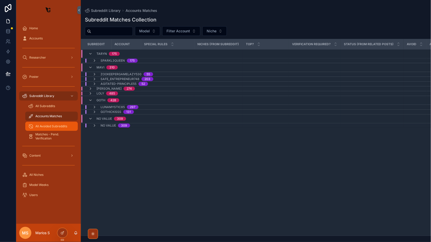
click at [54, 129] on div "All Avoided Subreddits" at bounding box center [51, 126] width 46 height 8
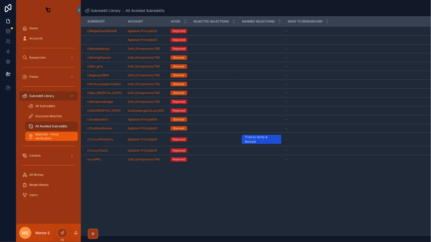
click at [56, 136] on span "Matches - Pend. Verification" at bounding box center [53, 136] width 37 height 8
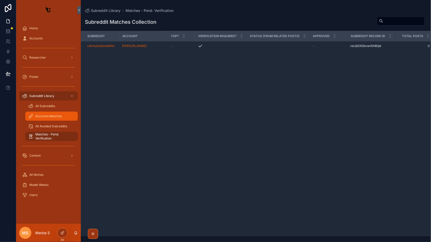
click at [41, 118] on div "Accounts Matches" at bounding box center [51, 116] width 46 height 8
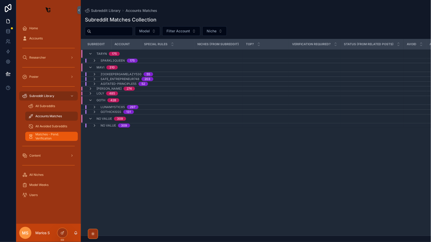
click at [46, 132] on span "Matches - Pend. Verification" at bounding box center [53, 136] width 37 height 8
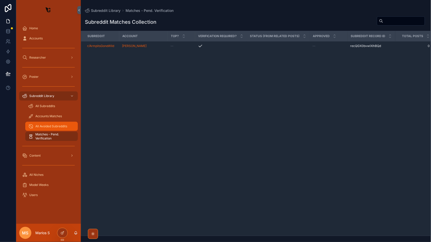
click at [40, 122] on div "All Avoided Subreddits" at bounding box center [51, 126] width 46 height 8
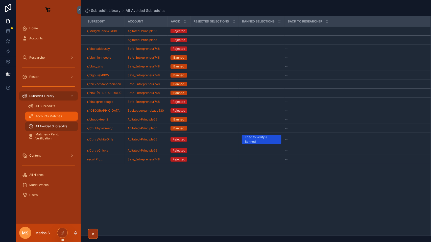
click at [47, 117] on span "Accounts Matches" at bounding box center [48, 116] width 27 height 4
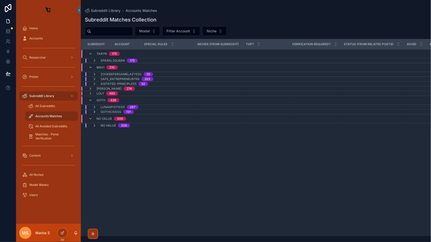
click at [93, 114] on icon "scrollable content" at bounding box center [94, 112] width 4 height 4
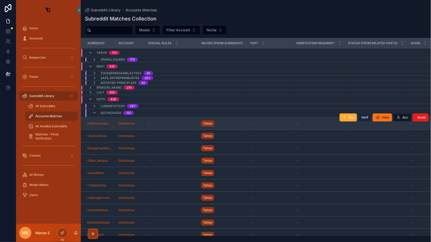
click at [368, 119] on span "Verif" at bounding box center [364, 117] width 7 height 4
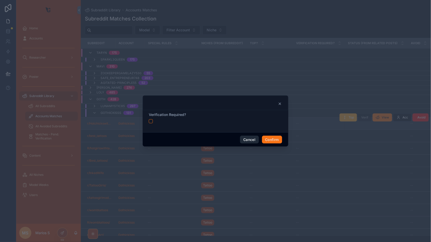
click at [246, 140] on button "Cancel" at bounding box center [249, 140] width 19 height 8
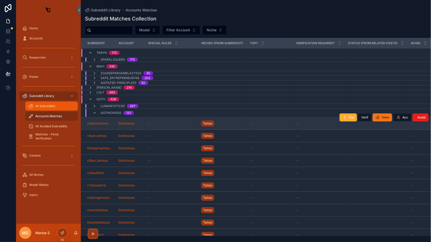
click at [42, 103] on div "All Subreddits" at bounding box center [51, 106] width 46 height 8
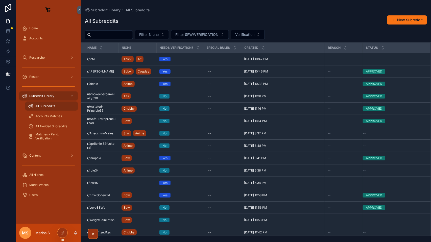
click at [217, 1] on div "Subreddit Library All Subreddits All Subreddits New Subreddit Filter Niche Filt…" at bounding box center [256, 118] width 350 height 236
click at [47, 123] on div "All Avoided Subreddits" at bounding box center [51, 126] width 46 height 8
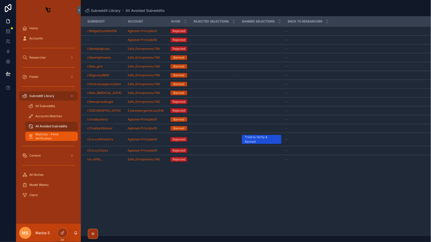
click at [47, 132] on link "Matches - Pend. Verification" at bounding box center [51, 136] width 53 height 9
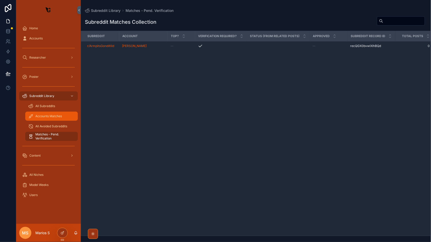
click at [53, 118] on span "Accounts Matches" at bounding box center [48, 116] width 27 height 4
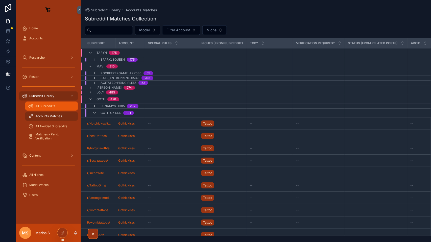
click at [56, 107] on div "All Subreddits" at bounding box center [51, 106] width 46 height 8
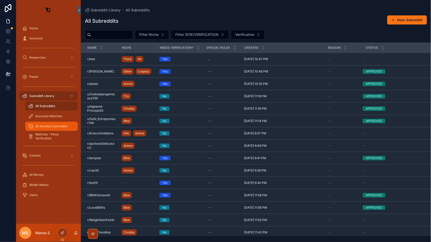
click at [53, 127] on span "All Avoided Subreddits" at bounding box center [51, 126] width 32 height 4
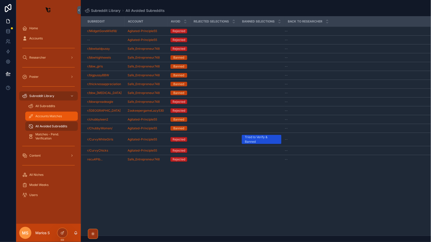
click at [46, 120] on div "Accounts Matches" at bounding box center [51, 116] width 46 height 8
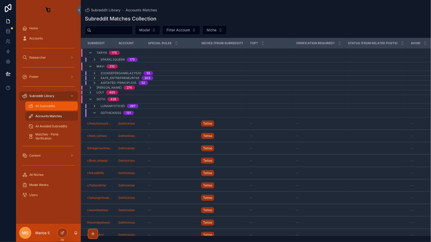
click at [41, 102] on div "All Subreddits" at bounding box center [51, 106] width 46 height 8
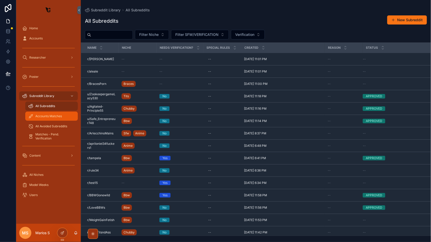
click at [52, 120] on link "Accounts Matches" at bounding box center [51, 116] width 53 height 9
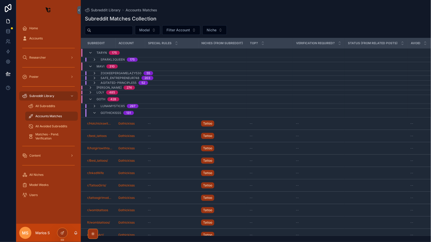
click at [47, 112] on div "Accounts Matches" at bounding box center [51, 116] width 46 height 8
click at [48, 110] on div "All Subreddits" at bounding box center [51, 106] width 46 height 8
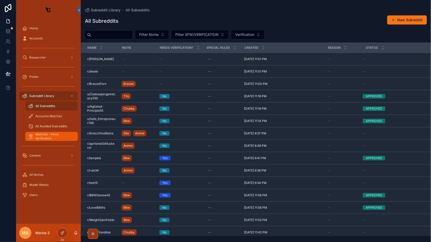
click at [48, 135] on span "Matches - Pend. Verification" at bounding box center [53, 136] width 37 height 8
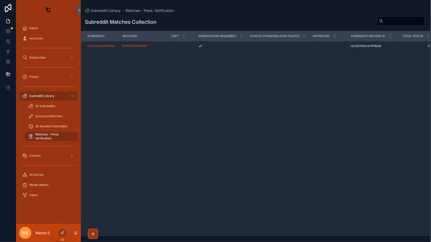
click at [50, 141] on link "Matches - Pend. Verification" at bounding box center [51, 136] width 53 height 9
click at [50, 122] on link "All Avoided Subreddits" at bounding box center [51, 126] width 53 height 9
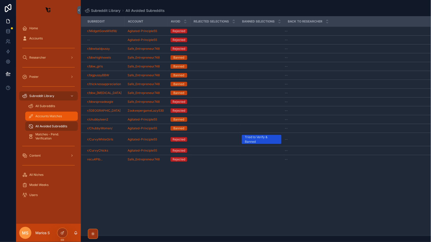
click at [50, 113] on div "Accounts Matches" at bounding box center [51, 116] width 46 height 8
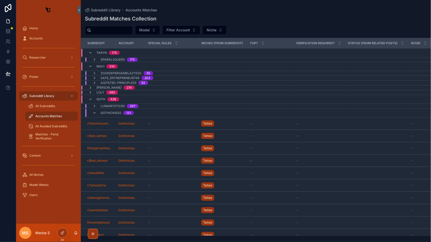
click at [98, 33] on input "scrollable content" at bounding box center [111, 30] width 41 height 7
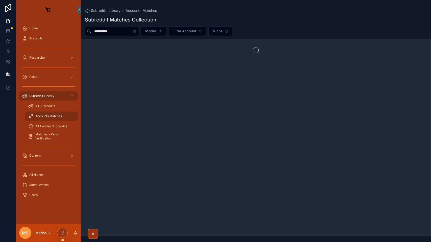
type input "**********"
drag, startPoint x: 125, startPoint y: 33, endPoint x: 52, endPoint y: 33, distance: 73.2
click at [52, 33] on div "**********" at bounding box center [223, 121] width 415 height 242
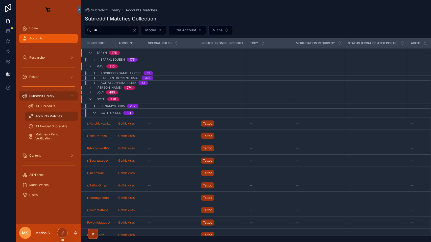
type input "*"
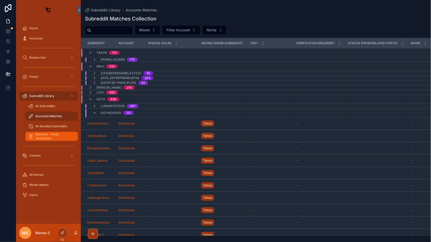
click at [49, 140] on span "Matches - Pend. Verification" at bounding box center [53, 136] width 37 height 8
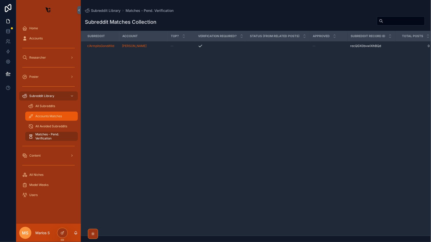
click at [49, 117] on span "Accounts Matches" at bounding box center [48, 116] width 27 height 4
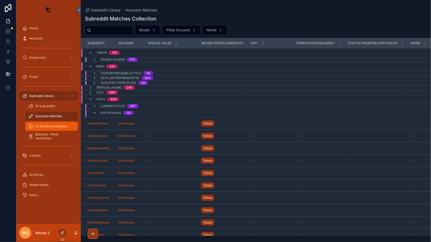
click at [49, 126] on span "All Avoided Subreddits" at bounding box center [51, 126] width 32 height 4
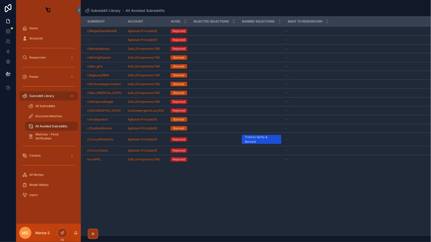
click at [37, 48] on div "scrollable content" at bounding box center [48, 48] width 59 height 8
click at [39, 52] on div "scrollable content" at bounding box center [48, 48] width 59 height 8
click at [40, 57] on span "Researcher" at bounding box center [37, 58] width 17 height 4
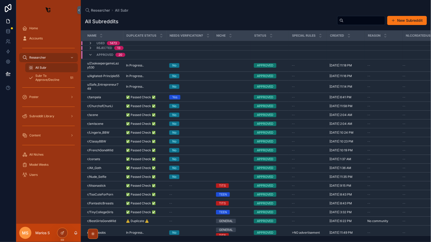
click at [87, 53] on div "APPROVED 20" at bounding box center [106, 55] width 49 height 8
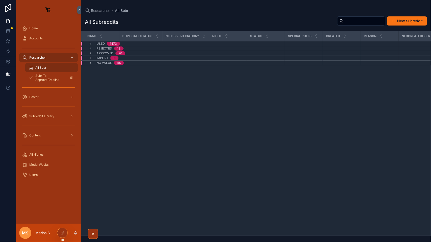
click at [404, 15] on div "All Subreddits New Subreddit NAME Duplicate Status Needs Verification? NICHE St…" at bounding box center [256, 124] width 350 height 223
click at [403, 18] on button "New Subreddit" at bounding box center [407, 20] width 40 height 9
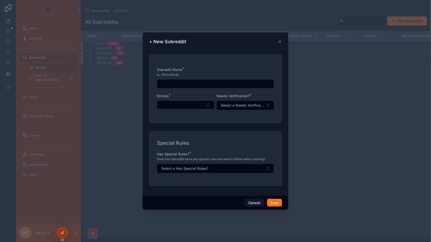
click at [172, 86] on input "scrollable content" at bounding box center [215, 83] width 117 height 7
type input "*"
type input "**********"
click at [165, 100] on button "Select Button" at bounding box center [186, 104] width 58 height 9
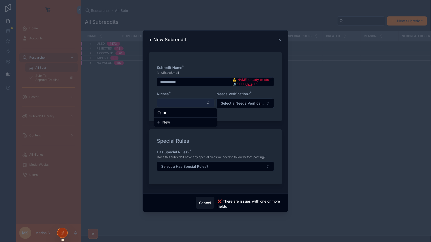
type input "*"
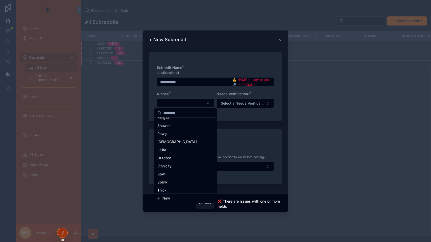
scroll to position [353, 0]
click at [242, 119] on div "**********" at bounding box center [215, 86] width 133 height 69
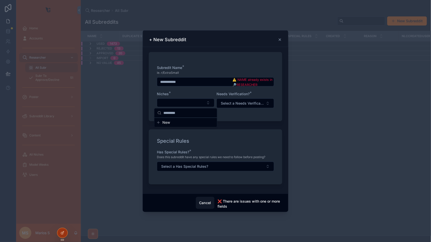
scroll to position [0, 0]
click at [192, 70] on div "Subredit Name *" at bounding box center [215, 67] width 117 height 5
click at [192, 82] on input "**********" at bounding box center [194, 81] width 75 height 7
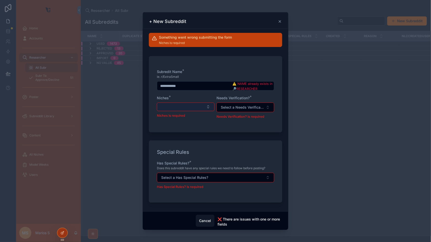
click at [186, 109] on button "Select Button" at bounding box center [186, 107] width 58 height 9
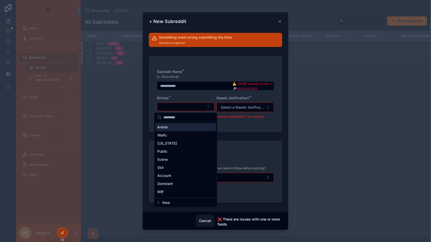
click at [196, 84] on input "**********" at bounding box center [194, 85] width 75 height 7
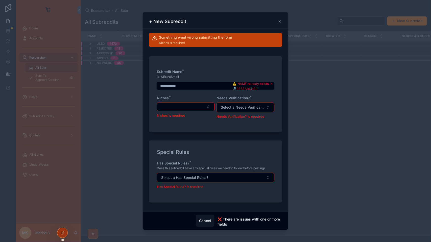
click at [200, 82] on input "**********" at bounding box center [194, 85] width 75 height 7
click at [203, 83] on input "**********" at bounding box center [194, 85] width 75 height 7
type input "*"
type input "**********"
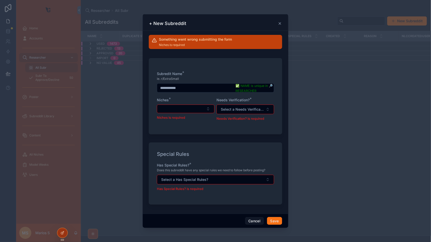
click at [182, 103] on div "Niches * Niches is required" at bounding box center [186, 109] width 58 height 24
click at [180, 106] on button "Select Button" at bounding box center [186, 109] width 58 height 9
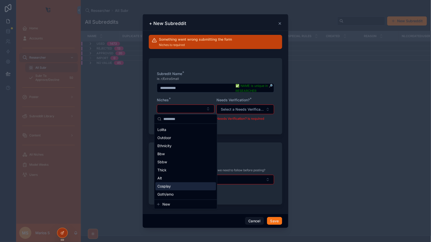
scroll to position [379, 0]
click at [169, 195] on span "Goth/emo" at bounding box center [165, 194] width 16 height 5
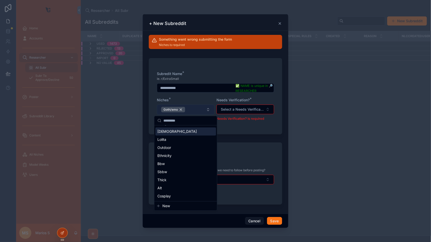
click at [182, 111] on div "Goth/emo" at bounding box center [173, 110] width 24 height 6
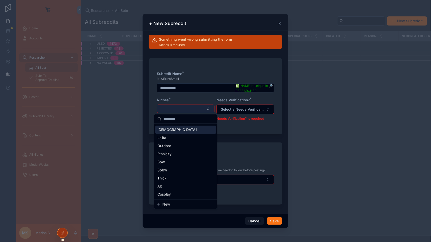
click at [180, 111] on button "Select Button" at bounding box center [186, 109] width 58 height 9
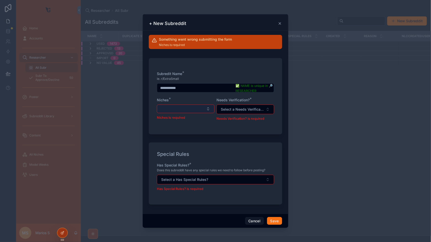
click at [180, 111] on button "Select Button" at bounding box center [186, 109] width 58 height 9
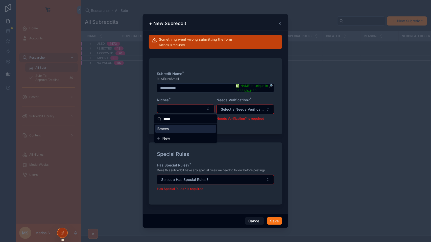
type input "*****"
click at [178, 132] on div "Braces" at bounding box center [185, 129] width 61 height 8
click at [196, 98] on div "Niches *" at bounding box center [186, 99] width 58 height 5
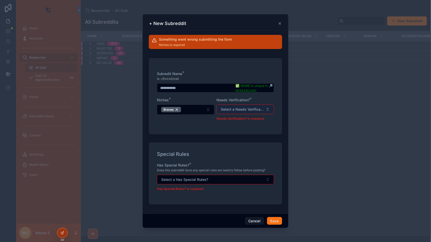
click at [224, 106] on button "Select a Needs Verification?" at bounding box center [245, 110] width 58 height 10
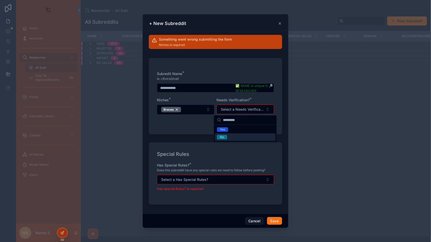
click at [223, 134] on div "No" at bounding box center [245, 137] width 61 height 8
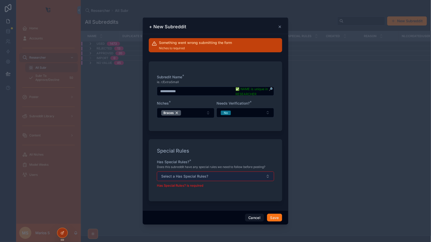
click at [196, 174] on span "Select a Has Special Rules?" at bounding box center [184, 176] width 47 height 5
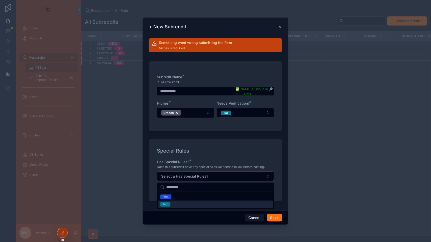
click at [184, 201] on div "No" at bounding box center [215, 204] width 115 height 8
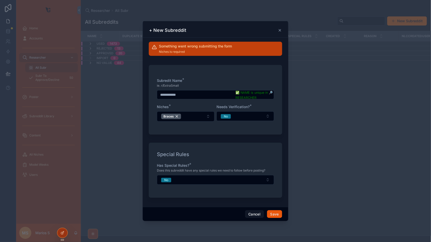
click at [273, 212] on button "Save" at bounding box center [274, 214] width 15 height 8
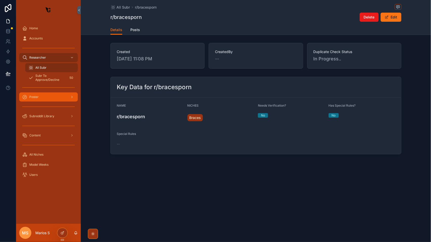
click at [52, 98] on div "Poster" at bounding box center [48, 97] width 53 height 8
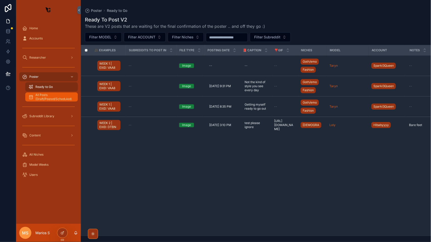
click at [42, 100] on span "All Posts (Draft/Posted/Scheduled)" at bounding box center [53, 97] width 37 height 8
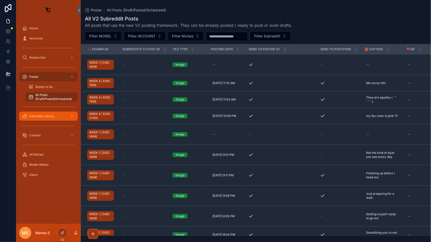
click at [37, 113] on div "Subreddit Library" at bounding box center [48, 116] width 53 height 8
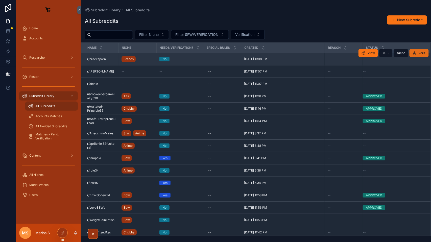
click at [422, 50] on button "Verif" at bounding box center [418, 53] width 19 height 8
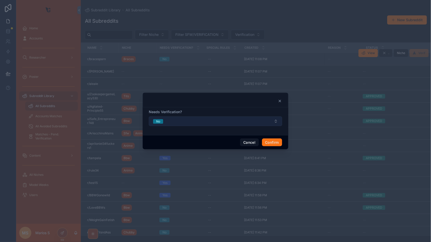
click at [187, 120] on button "No" at bounding box center [215, 121] width 133 height 10
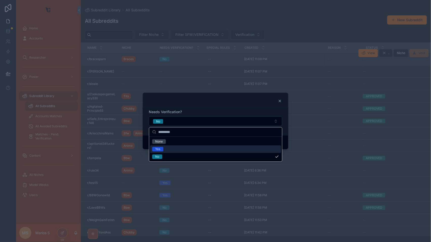
click at [172, 151] on div "Yes" at bounding box center [215, 149] width 131 height 8
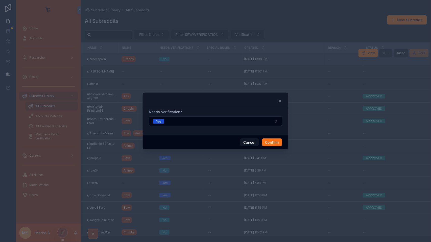
click at [220, 100] on div at bounding box center [215, 101] width 133 height 4
click at [272, 142] on button "Confirm" at bounding box center [272, 142] width 20 height 8
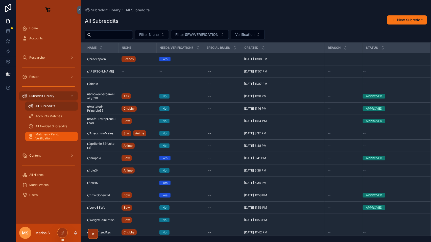
click at [50, 132] on link "Matches - Pend. Verification" at bounding box center [51, 136] width 53 height 9
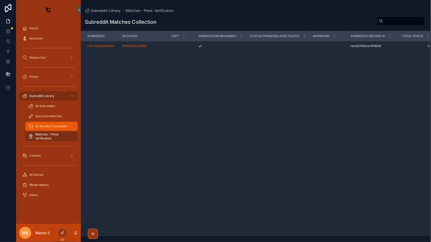
click at [44, 123] on div "All Avoided Subreddits" at bounding box center [51, 126] width 46 height 8
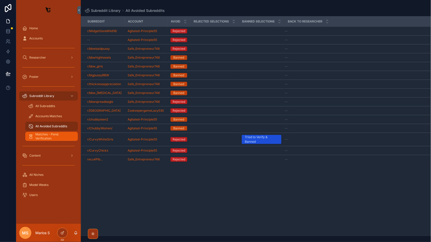
click at [42, 135] on span "Matches - Pend. Verification" at bounding box center [53, 136] width 37 height 8
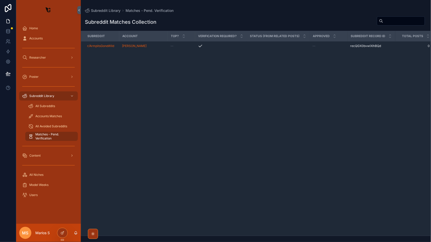
click at [42, 137] on span "Matches - Pend. Verification" at bounding box center [53, 136] width 37 height 8
click at [42, 118] on span "Accounts Matches" at bounding box center [48, 116] width 27 height 4
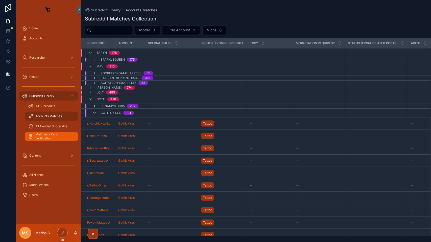
click at [50, 137] on span "Matches - Pend. Verification" at bounding box center [53, 136] width 37 height 8
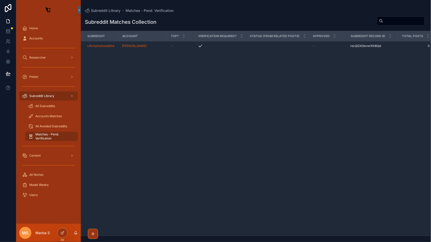
click at [50, 137] on span "Matches - Pend. Verification" at bounding box center [53, 136] width 37 height 8
click at [44, 112] on link "Accounts Matches" at bounding box center [51, 116] width 53 height 9
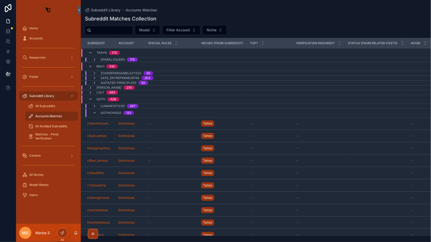
click at [49, 100] on div "Subreddit Library All Subreddits Accounts Matches All Avoided Subreddits Matche…" at bounding box center [48, 116] width 65 height 50
click at [48, 109] on div "All Subreddits" at bounding box center [51, 106] width 46 height 8
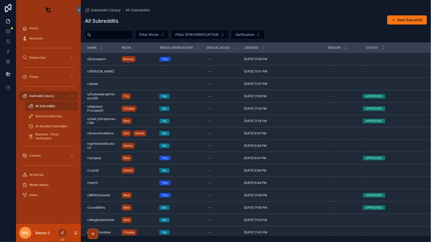
click at [48, 147] on div "scrollable content" at bounding box center [48, 146] width 59 height 8
click at [50, 137] on span "Matches - Pend. Verification" at bounding box center [53, 136] width 37 height 8
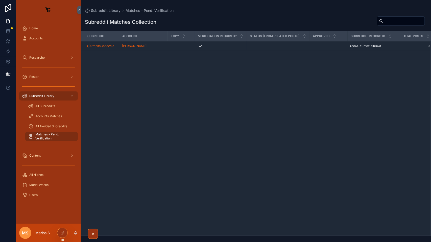
click at [50, 137] on span "Matches - Pend. Verification" at bounding box center [53, 136] width 37 height 8
click at [56, 114] on span "Accounts Matches" at bounding box center [48, 116] width 27 height 4
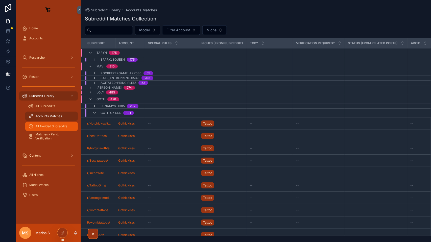
click at [56, 122] on div "All Avoided Subreddits" at bounding box center [51, 126] width 46 height 8
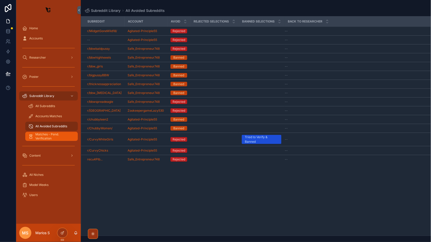
click at [60, 133] on span "Matches - Pend. Verification" at bounding box center [53, 136] width 37 height 8
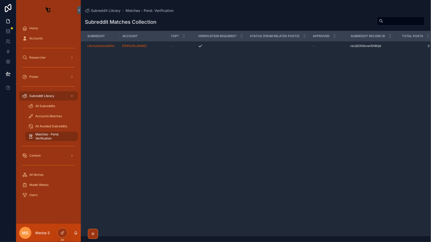
click at [60, 133] on span "Matches - Pend. Verification" at bounding box center [53, 136] width 37 height 8
click at [50, 105] on span "All Subreddits" at bounding box center [45, 106] width 20 height 4
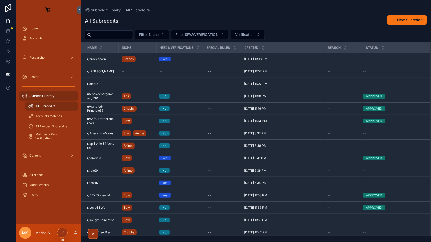
click at [50, 105] on span "All Subreddits" at bounding box center [45, 106] width 20 height 4
click at [49, 112] on div "Accounts Matches" at bounding box center [51, 116] width 46 height 8
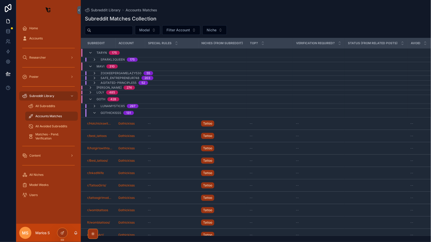
click at [49, 120] on link "Accounts Matches" at bounding box center [51, 116] width 53 height 9
click at [50, 125] on span "All Avoided Subreddits" at bounding box center [51, 126] width 32 height 4
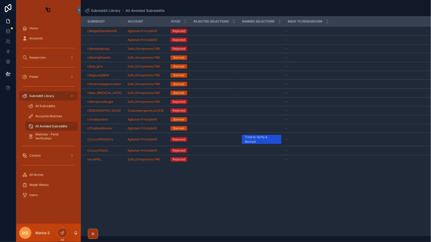
click at [50, 127] on span "All Avoided Subreddits" at bounding box center [51, 126] width 32 height 4
click at [51, 137] on span "Matches - Pend. Verification" at bounding box center [53, 136] width 37 height 8
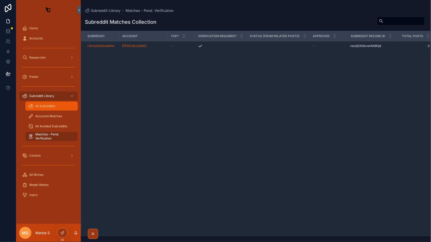
click at [49, 110] on link "All Subreddits" at bounding box center [51, 106] width 53 height 9
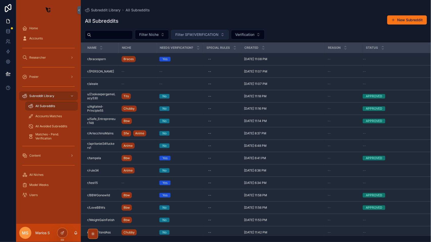
click at [202, 35] on span "Filter SFW/VERIFICATION" at bounding box center [196, 34] width 43 height 5
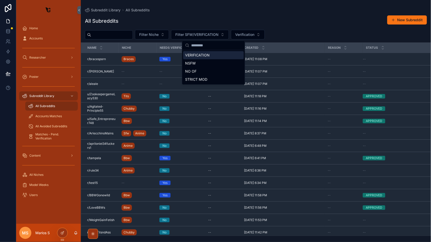
click at [271, 23] on div "All Subreddits New Subreddit" at bounding box center [256, 21] width 342 height 12
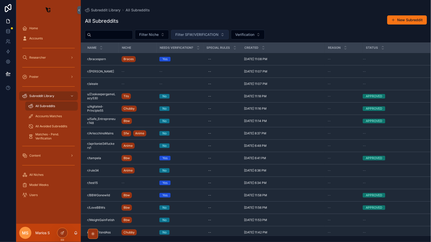
click at [229, 31] on button "Filter SFW/VERIFICATION" at bounding box center [200, 35] width 58 height 10
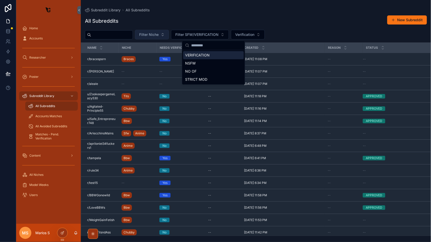
click at [169, 36] on button "Filter Niche" at bounding box center [152, 35] width 34 height 10
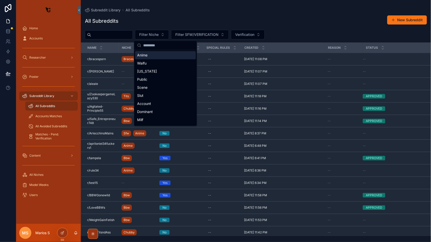
click at [156, 20] on div "All Subreddits New Subreddit" at bounding box center [256, 21] width 342 height 12
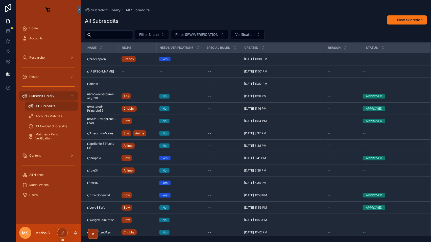
click at [156, 20] on div "All Subreddits New Subreddit" at bounding box center [256, 21] width 342 height 12
click at [43, 143] on div "scrollable content" at bounding box center [48, 146] width 59 height 8
click at [42, 140] on span "Matches - Pend. Verification" at bounding box center [53, 136] width 37 height 8
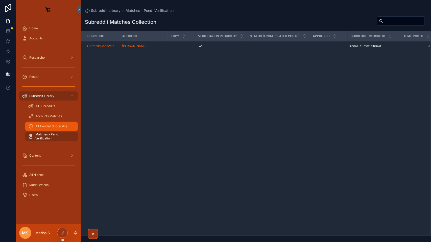
click at [40, 131] on div "Matches - Pend. Verification" at bounding box center [51, 136] width 59 height 10
click at [40, 126] on span "All Avoided Subreddits" at bounding box center [51, 126] width 32 height 4
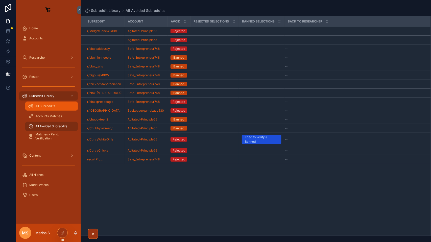
click at [49, 104] on div "All Subreddits" at bounding box center [51, 106] width 46 height 8
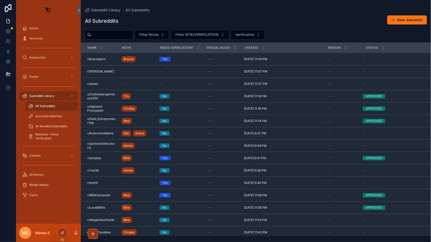
click at [59, 110] on div "All Subreddits" at bounding box center [51, 106] width 46 height 8
click at [49, 115] on span "Accounts Matches" at bounding box center [48, 116] width 27 height 4
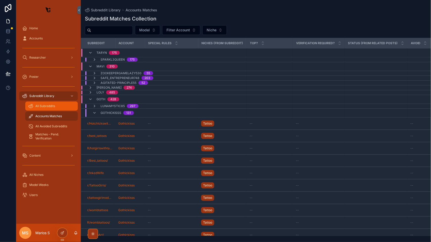
click at [42, 103] on div "All Subreddits" at bounding box center [51, 106] width 46 height 8
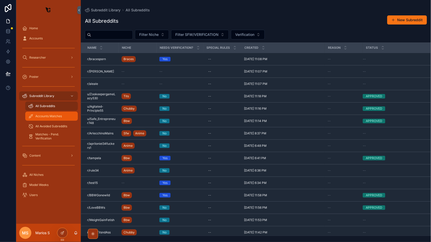
click at [41, 116] on span "Accounts Matches" at bounding box center [48, 116] width 27 height 4
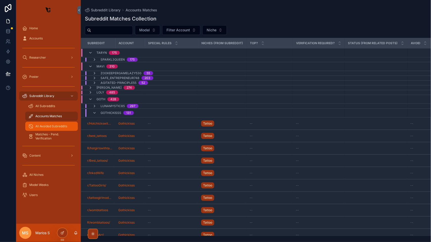
click at [42, 124] on span "All Avoided Subreddits" at bounding box center [51, 126] width 32 height 4
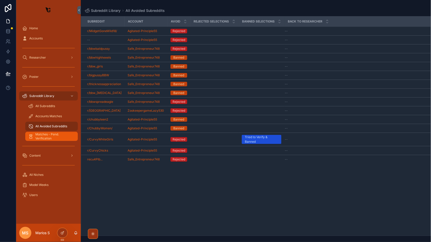
click at [44, 140] on span "Matches - Pend. Verification" at bounding box center [53, 136] width 37 height 8
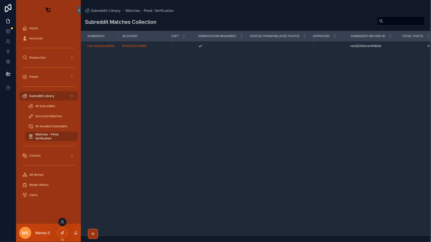
click at [63, 232] on icon at bounding box center [63, 232] width 2 height 2
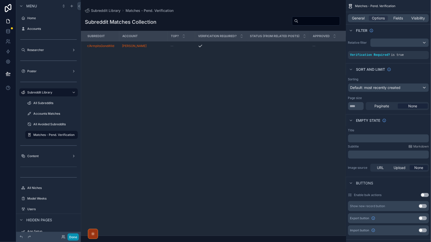
click at [77, 236] on button "Done" at bounding box center [72, 236] width 11 height 7
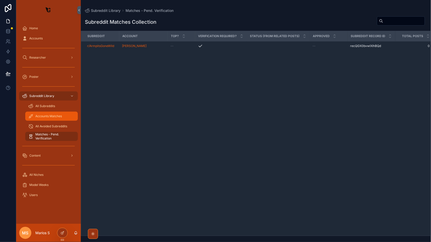
click at [45, 120] on link "Accounts Matches" at bounding box center [51, 116] width 53 height 9
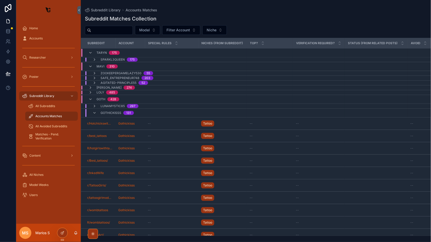
click at [42, 119] on div "Accounts Matches" at bounding box center [51, 116] width 46 height 8
click at [53, 109] on div "All Subreddits" at bounding box center [51, 106] width 46 height 8
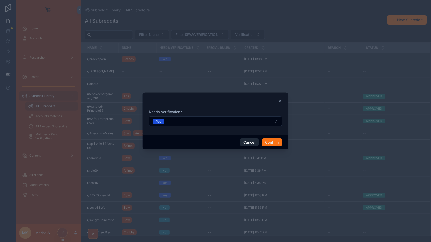
click at [248, 144] on button "Cancel" at bounding box center [249, 142] width 19 height 8
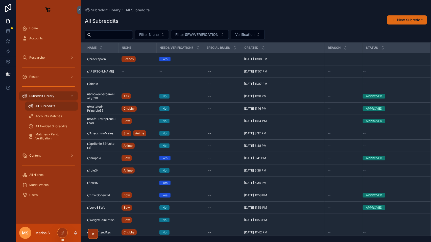
click at [405, 22] on button "New Subreddit" at bounding box center [407, 19] width 40 height 9
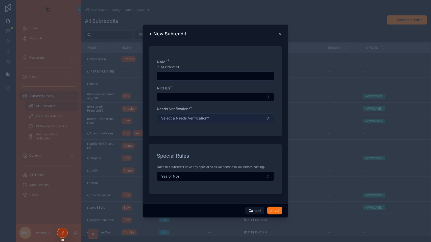
click at [185, 117] on span "Select a Needs Verification?" at bounding box center [185, 118] width 48 height 5
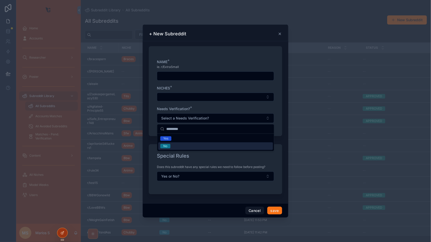
click at [175, 145] on div "No" at bounding box center [215, 146] width 115 height 8
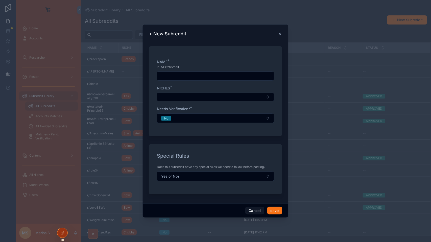
click at [168, 79] on div "scrollable content" at bounding box center [215, 75] width 117 height 9
click at [165, 76] on input "scrollable content" at bounding box center [215, 75] width 117 height 7
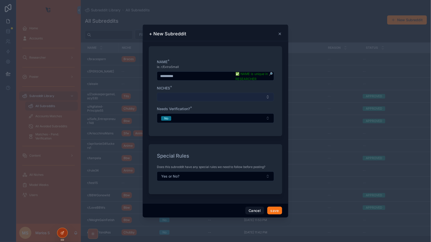
type input "**********"
click at [174, 98] on button "Select Button" at bounding box center [215, 97] width 117 height 9
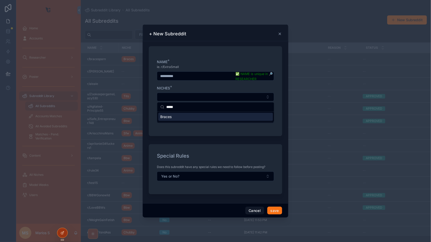
type input "*****"
click at [179, 118] on div "Braces" at bounding box center [215, 117] width 115 height 8
click at [178, 146] on div "Special Rules Does this subreddit have any special rules we need to follow befo…" at bounding box center [215, 170] width 133 height 50
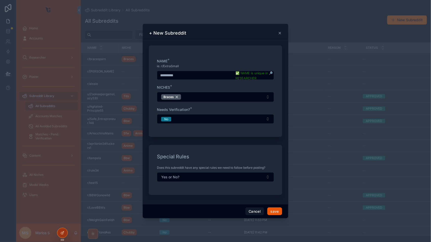
click at [275, 215] on button "save" at bounding box center [274, 211] width 15 height 8
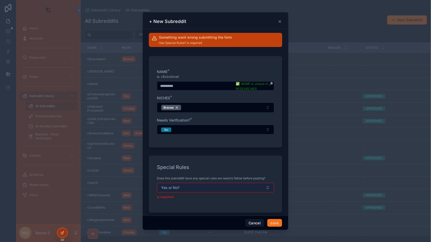
click at [224, 189] on button "Yes or No?" at bounding box center [215, 188] width 117 height 10
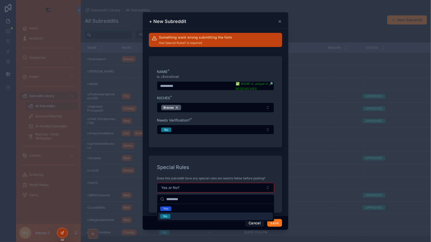
click at [174, 214] on div "No" at bounding box center [215, 217] width 115 height 8
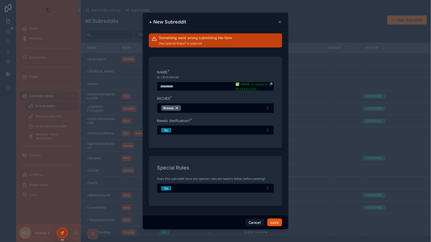
click at [275, 221] on button "save" at bounding box center [274, 222] width 15 height 8
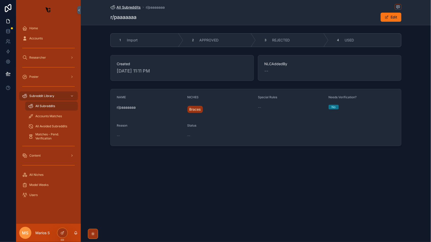
click at [136, 8] on span "All Subreddits" at bounding box center [128, 7] width 24 height 5
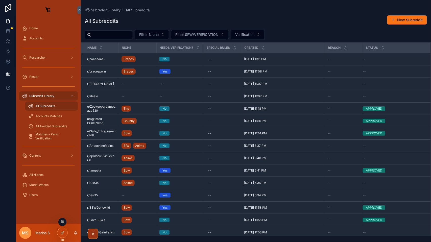
click at [62, 235] on div at bounding box center [62, 233] width 10 height 10
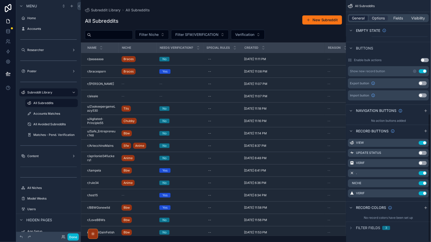
click at [365, 16] on span "General" at bounding box center [358, 18] width 13 height 5
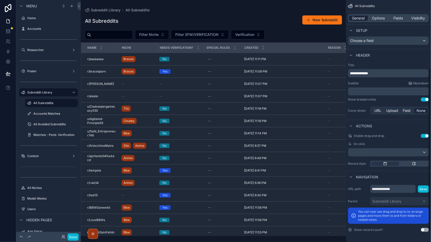
scroll to position [102, 0]
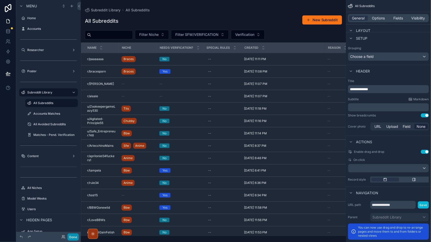
click at [69, 237] on button "Done" at bounding box center [72, 236] width 11 height 7
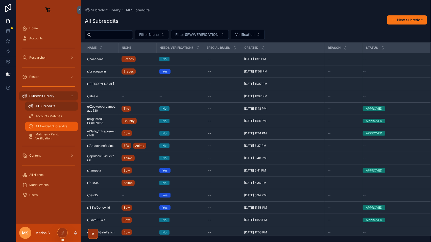
click at [51, 123] on div "All Avoided Subreddits" at bounding box center [51, 126] width 46 height 8
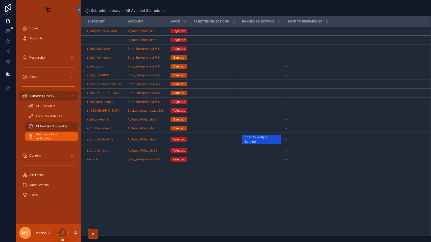
click at [48, 133] on span "Matches - Pend. Verification" at bounding box center [53, 136] width 37 height 8
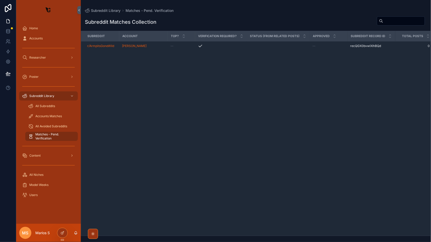
click at [55, 111] on div "All Subreddits" at bounding box center [51, 106] width 59 height 10
click at [54, 114] on div "Accounts Matches" at bounding box center [51, 116] width 46 height 8
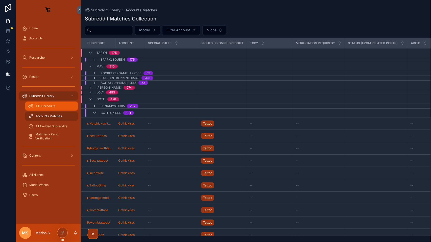
click at [48, 107] on span "All Subreddits" at bounding box center [45, 106] width 20 height 4
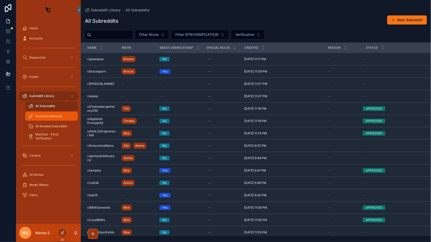
click at [53, 112] on div "Accounts Matches" at bounding box center [51, 116] width 46 height 8
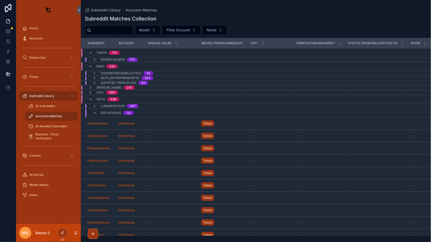
click at [50, 119] on div "Accounts Matches" at bounding box center [51, 116] width 46 height 8
click at [49, 129] on div "All Avoided Subreddits" at bounding box center [51, 126] width 46 height 8
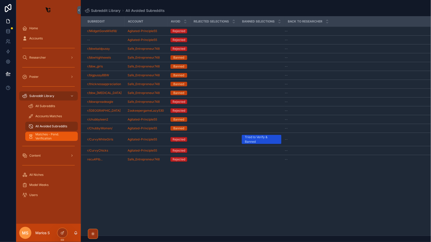
click at [48, 140] on span "Matches - Pend. Verification" at bounding box center [53, 136] width 37 height 8
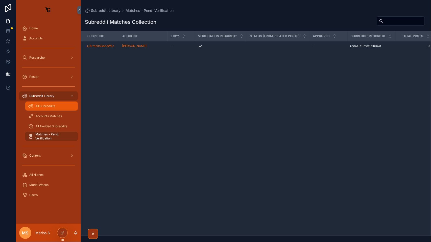
click at [43, 108] on span "All Subreddits" at bounding box center [45, 106] width 20 height 4
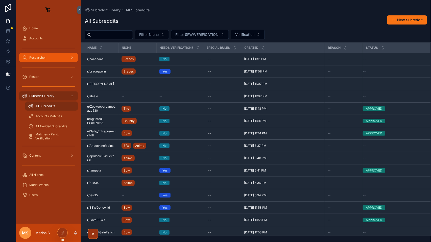
click at [35, 55] on div "Researcher" at bounding box center [48, 58] width 53 height 8
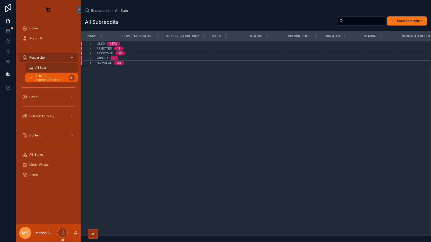
click at [38, 76] on span "Subr To Approve/Decline" at bounding box center [50, 78] width 31 height 8
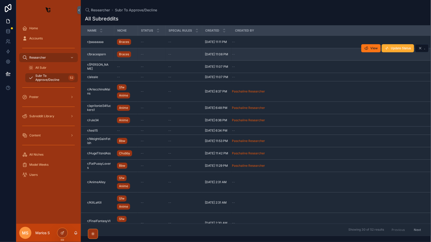
click at [394, 53] on div "View Update Status ." at bounding box center [394, 48] width 67 height 12
click at [389, 48] on button "Update Status" at bounding box center [398, 48] width 32 height 8
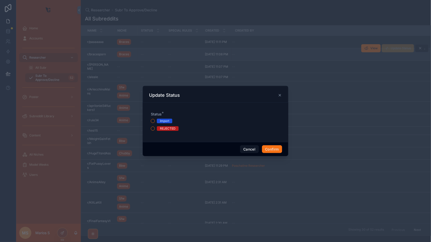
click at [158, 118] on div "Status * Import REJECTED" at bounding box center [215, 121] width 129 height 19
click at [153, 121] on button "Import" at bounding box center [153, 121] width 4 height 4
click at [272, 151] on button "Confirm" at bounding box center [272, 149] width 20 height 8
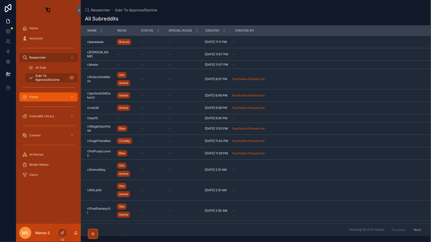
click at [59, 93] on div "Poster" at bounding box center [48, 97] width 53 height 8
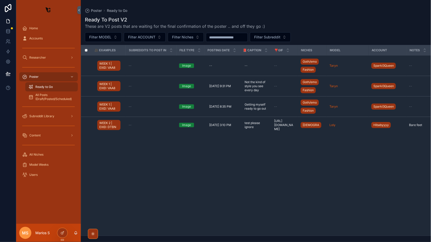
click at [44, 125] on div "scrollable content" at bounding box center [48, 126] width 59 height 8
click at [37, 118] on div "Subreddit Library" at bounding box center [48, 116] width 53 height 8
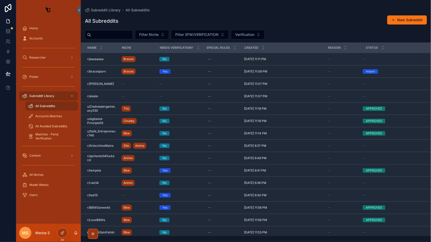
click at [282, 31] on div "Filter Niche Filter SFW/VERIFICATION Verification" at bounding box center [256, 35] width 350 height 10
click at [48, 120] on div "Accounts Matches" at bounding box center [51, 116] width 46 height 8
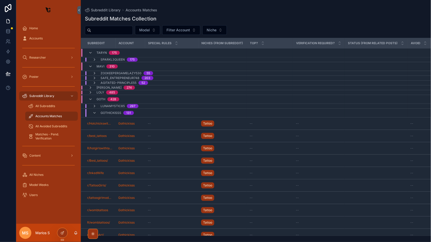
click at [42, 117] on span "Accounts Matches" at bounding box center [48, 116] width 27 height 4
click at [42, 127] on span "All Avoided Subreddits" at bounding box center [51, 126] width 32 height 4
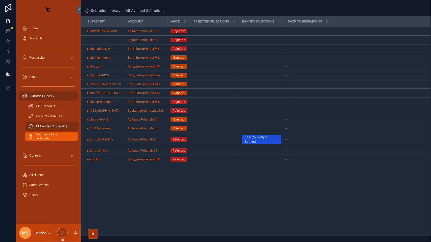
click at [44, 137] on span "Matches - Pend. Verification" at bounding box center [53, 136] width 37 height 8
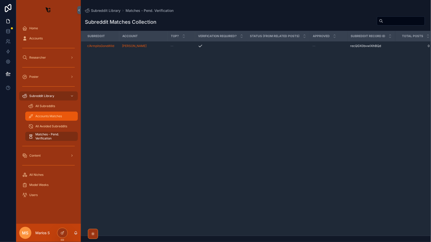
click at [44, 113] on div "Accounts Matches" at bounding box center [51, 116] width 46 height 8
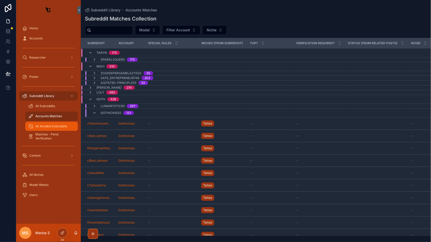
click at [45, 124] on span "All Avoided Subreddits" at bounding box center [51, 126] width 32 height 4
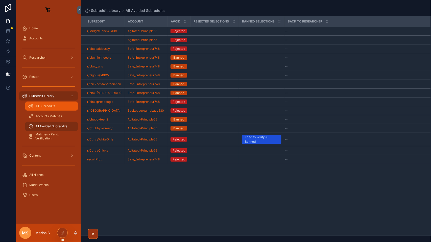
click at [42, 106] on span "All Subreddits" at bounding box center [45, 106] width 20 height 4
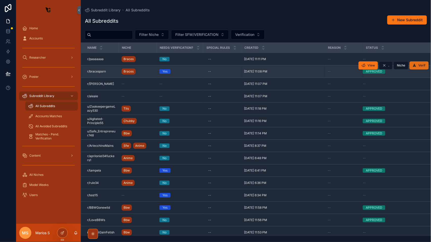
click at [422, 65] on span "Verif" at bounding box center [421, 65] width 7 height 4
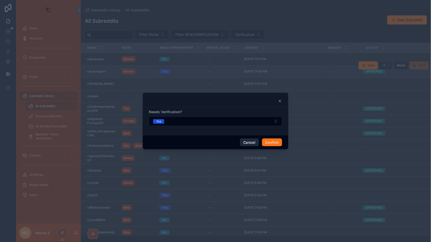
click at [245, 143] on button "Cancel" at bounding box center [249, 142] width 19 height 8
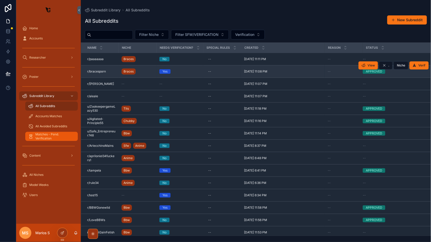
click at [37, 136] on span "Matches - Pend. Verification" at bounding box center [53, 136] width 37 height 8
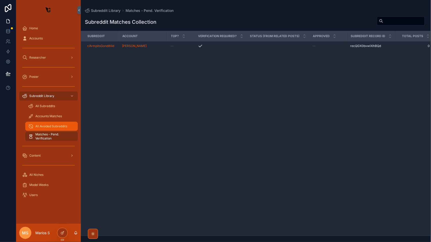
click at [43, 128] on span "All Avoided Subreddits" at bounding box center [51, 126] width 32 height 4
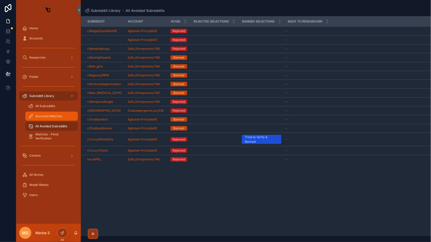
click at [40, 116] on span "Accounts Matches" at bounding box center [48, 116] width 27 height 4
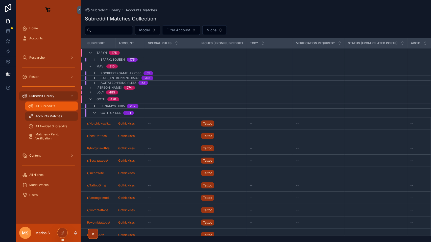
click at [46, 109] on div "All Subreddits" at bounding box center [51, 106] width 46 height 8
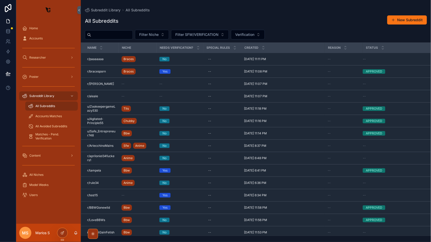
click at [41, 106] on span "All Subreddits" at bounding box center [45, 106] width 20 height 4
click at [54, 78] on div "Poster" at bounding box center [48, 77] width 53 height 8
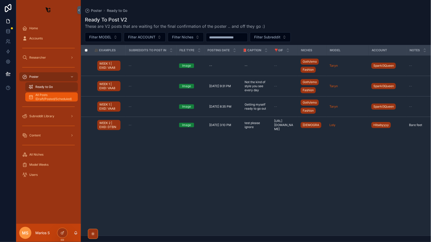
click at [46, 97] on span "All Posts (Draft/Posted/Scheduled)" at bounding box center [53, 97] width 37 height 8
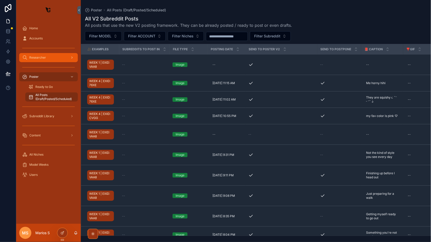
click at [44, 59] on span "Researcher" at bounding box center [37, 58] width 17 height 4
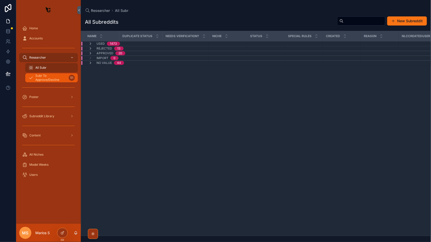
click at [49, 79] on span "Subr To Approve/Decline" at bounding box center [50, 78] width 31 height 8
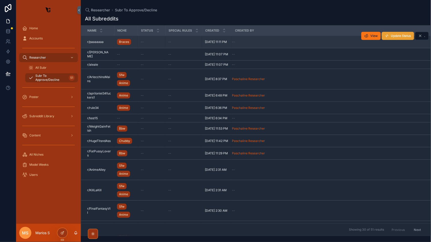
click at [405, 36] on span "Update Status" at bounding box center [401, 36] width 20 height 4
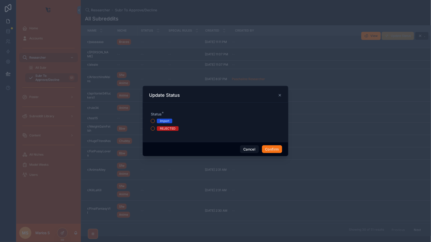
click at [169, 130] on div "REJECTED" at bounding box center [168, 128] width 16 height 5
click at [155, 130] on button "REJECTED" at bounding box center [153, 128] width 4 height 4
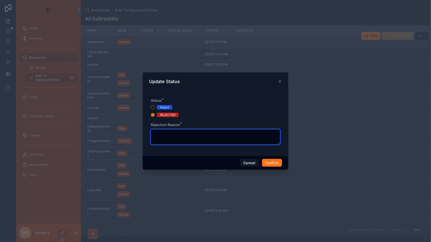
click at [231, 140] on textarea at bounding box center [215, 136] width 129 height 15
type textarea "*"
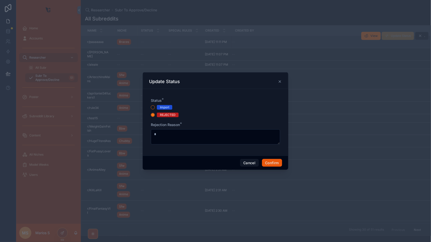
click at [269, 164] on button "Confirm" at bounding box center [272, 163] width 20 height 8
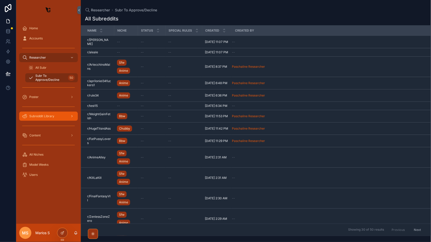
click at [46, 117] on span "Subreddit Library" at bounding box center [41, 116] width 25 height 4
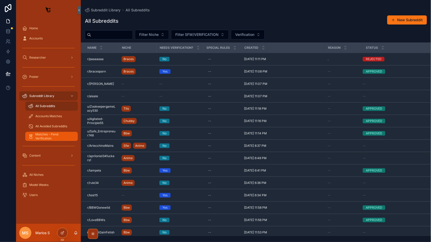
click at [44, 140] on span "Matches - Pend. Verification" at bounding box center [53, 136] width 37 height 8
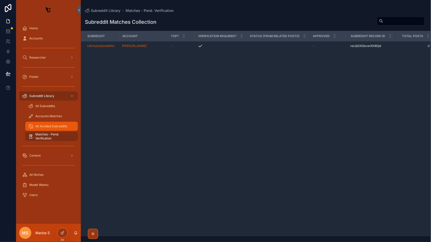
click at [43, 127] on span "All Avoided Subreddits" at bounding box center [51, 126] width 32 height 4
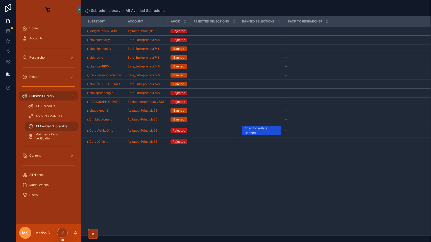
click at [42, 141] on div "scrollable content" at bounding box center [48, 145] width 65 height 9
click at [49, 141] on div "scrollable content" at bounding box center [48, 145] width 65 height 9
click at [47, 137] on span "Matches - Pend. Verification" at bounding box center [53, 136] width 37 height 8
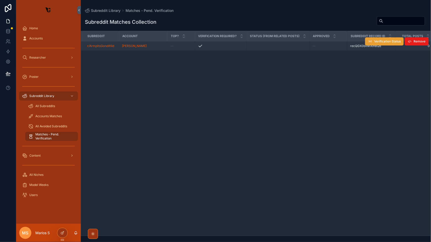
click at [377, 44] on button "Verification Status" at bounding box center [384, 41] width 39 height 8
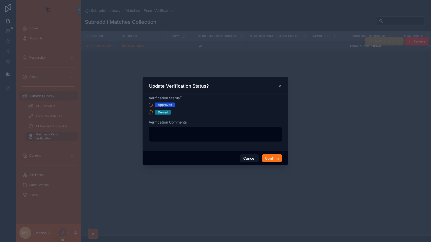
click at [281, 85] on icon at bounding box center [280, 86] width 4 height 4
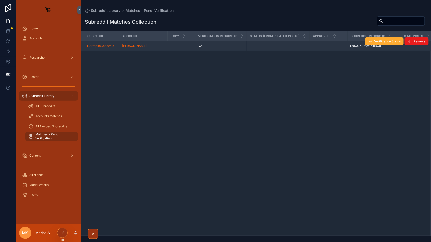
click at [161, 44] on div "[PERSON_NAME]" at bounding box center [143, 46] width 42 height 4
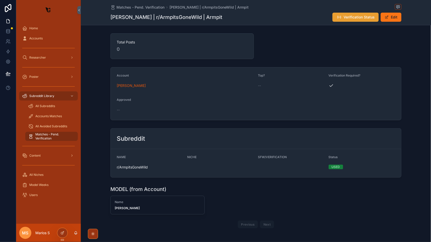
click at [363, 16] on span "Verification Status" at bounding box center [358, 17] width 31 height 5
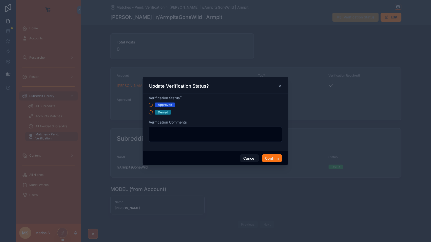
click at [235, 156] on div "Cancel Confirm" at bounding box center [215, 158] width 145 height 14
click at [249, 161] on button "Cancel" at bounding box center [249, 158] width 19 height 8
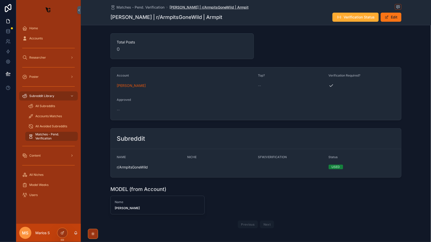
click at [178, 9] on span "suzumi-ana | r/ArmpitsGoneWild | Armpit" at bounding box center [208, 7] width 79 height 5
click at [156, 7] on span "Matches - Pend. Verification" at bounding box center [140, 7] width 48 height 5
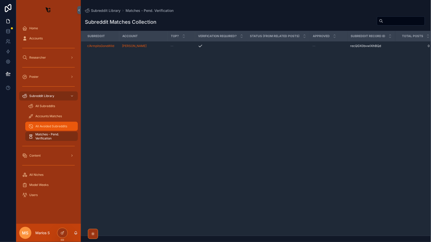
click at [52, 125] on span "All Avoided Subreddits" at bounding box center [51, 126] width 32 height 4
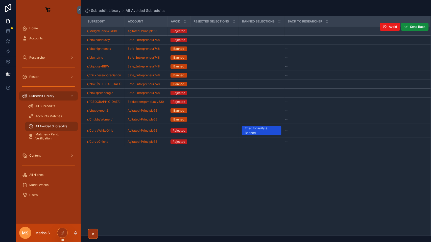
click at [122, 32] on td "r/MidgetGoneWild18/" at bounding box center [102, 31] width 43 height 9
click at [85, 31] on td "r/MidgetGoneWild18/" at bounding box center [102, 31] width 43 height 9
click at [121, 31] on td "r/MidgetGoneWild18/" at bounding box center [102, 31] width 43 height 9
click at [165, 30] on td "Agitated-Principle55" at bounding box center [145, 31] width 43 height 9
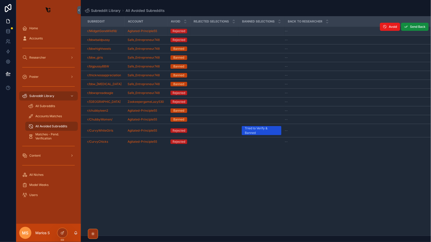
click at [165, 30] on td "Agitated-Principle55" at bounding box center [145, 31] width 43 height 9
click at [198, 31] on td "scrollable content" at bounding box center [214, 31] width 48 height 9
click at [386, 27] on icon "scrollable content" at bounding box center [385, 27] width 4 height 4
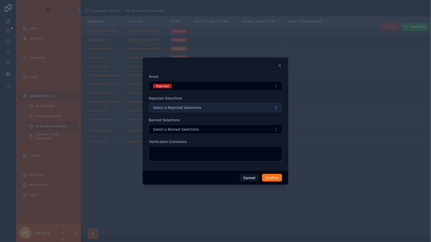
click at [193, 112] on button "Select a Rejected Selections" at bounding box center [215, 108] width 133 height 10
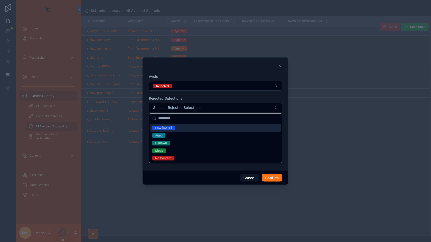
click at [199, 97] on div "Rejected Selections" at bounding box center [215, 98] width 133 height 5
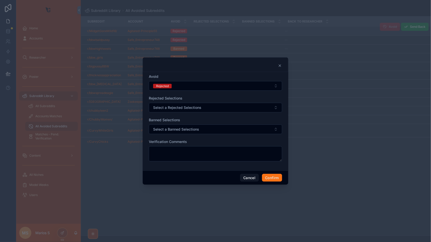
click at [352, 34] on div at bounding box center [215, 121] width 431 height 242
click at [278, 65] on icon at bounding box center [280, 66] width 4 height 4
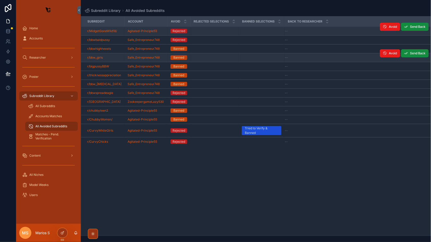
click at [382, 60] on td "--" at bounding box center [357, 57] width 146 height 9
click at [385, 55] on icon "scrollable content" at bounding box center [385, 53] width 4 height 4
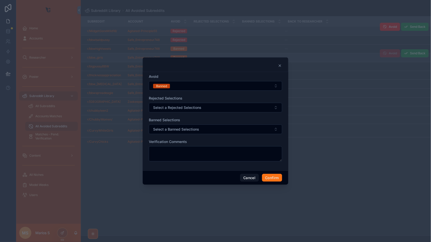
click at [180, 90] on button "Banned" at bounding box center [215, 86] width 133 height 10
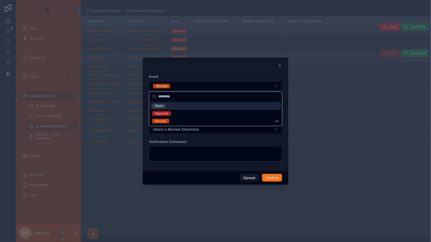
click at [281, 66] on icon at bounding box center [280, 66] width 4 height 4
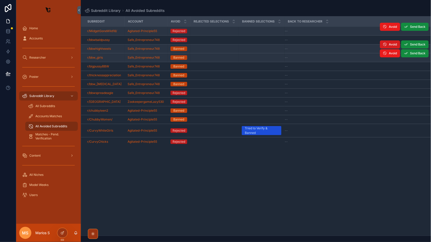
click at [392, 44] on span "Avoid" at bounding box center [393, 44] width 8 height 4
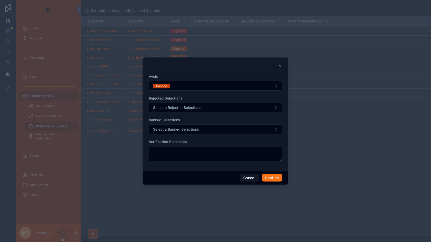
click at [280, 69] on div at bounding box center [215, 64] width 145 height 15
click at [280, 65] on icon at bounding box center [280, 66] width 2 height 2
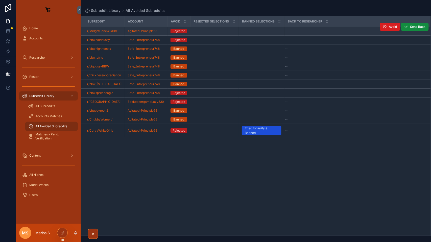
click at [392, 28] on span "Avoid" at bounding box center [393, 27] width 8 height 4
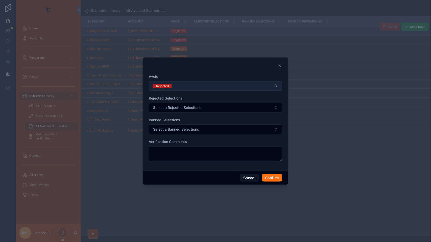
click at [255, 86] on button "Rejected" at bounding box center [215, 86] width 133 height 10
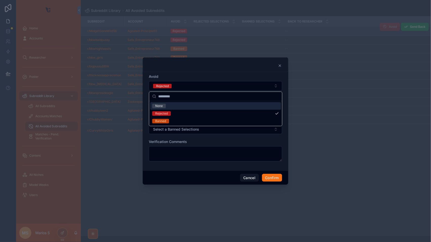
click at [264, 71] on div at bounding box center [215, 64] width 145 height 15
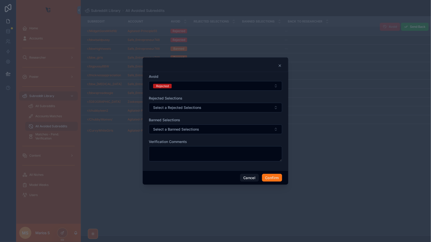
click at [281, 65] on icon at bounding box center [280, 66] width 4 height 4
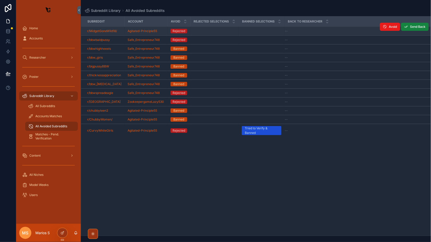
click at [412, 29] on button "Send Back" at bounding box center [415, 27] width 28 height 8
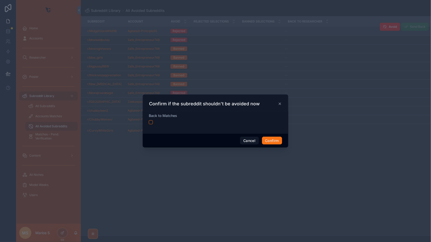
click at [280, 100] on div "Confirm if the subreddit shouldn't be avoided now" at bounding box center [215, 102] width 145 height 17
click at [280, 102] on icon at bounding box center [280, 104] width 4 height 4
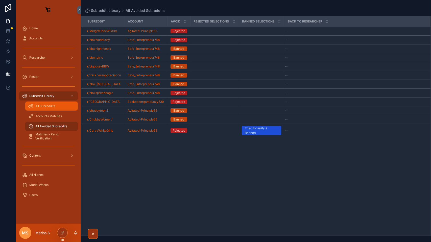
click at [58, 104] on div "All Subreddits" at bounding box center [51, 106] width 46 height 8
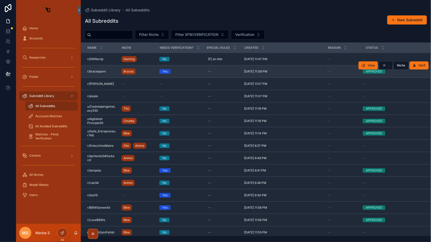
click at [229, 78] on td "--" at bounding box center [222, 71] width 38 height 12
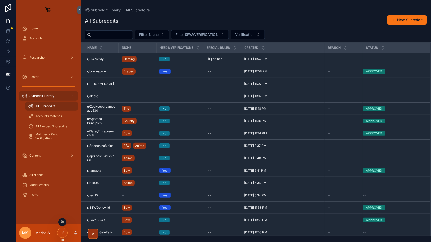
click at [61, 234] on icon at bounding box center [62, 233] width 2 height 2
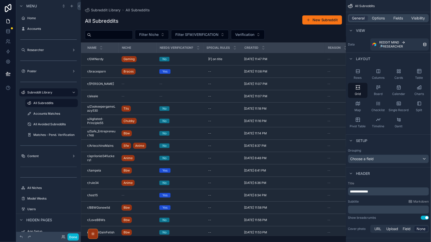
click at [149, 1] on div "scrollable content" at bounding box center [213, 121] width 265 height 242
click at [378, 16] on span "Options" at bounding box center [378, 18] width 13 height 5
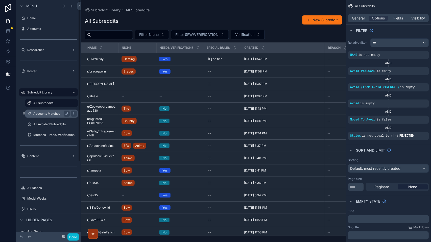
click at [60, 114] on label "Accounts Matches" at bounding box center [50, 114] width 34 height 4
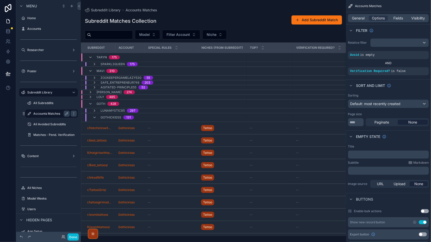
click at [55, 113] on label "Accounts Matches" at bounding box center [50, 114] width 34 height 4
click at [45, 106] on div "All Subreddits" at bounding box center [51, 103] width 36 height 6
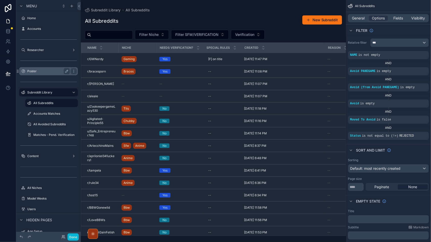
click at [44, 74] on div "Poster" at bounding box center [48, 71] width 57 height 8
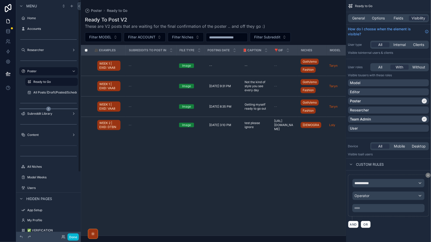
click at [49, 110] on icon "scrollable content" at bounding box center [48, 109] width 5 height 5
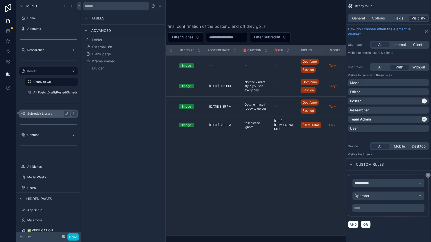
click at [47, 114] on label "Subreddit Library" at bounding box center [47, 114] width 40 height 4
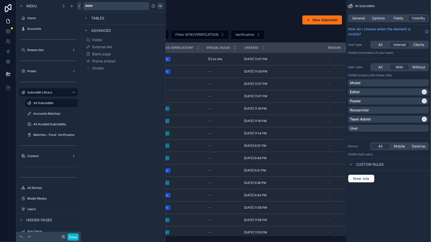
click at [161, 8] on div at bounding box center [160, 6] width 6 height 6
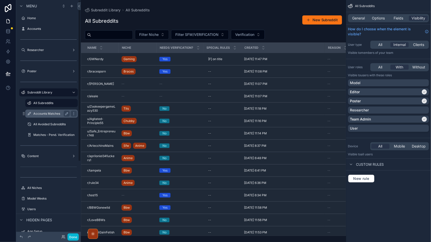
click at [44, 114] on label "Accounts Matches" at bounding box center [50, 114] width 34 height 4
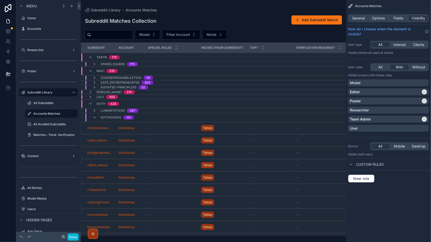
click at [308, 21] on div "scrollable content" at bounding box center [213, 121] width 265 height 242
click at [303, 20] on button "Add Subreddit Match" at bounding box center [316, 19] width 50 height 9
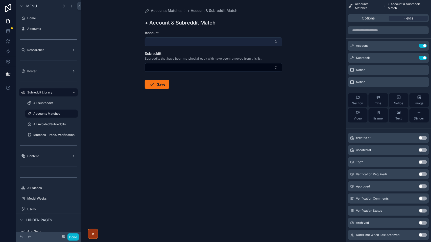
click at [172, 42] on button "Select Button" at bounding box center [213, 41] width 137 height 9
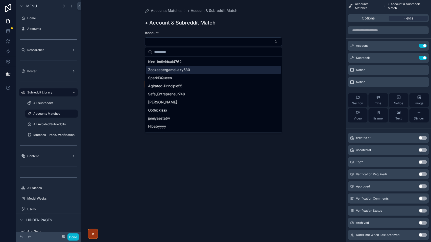
click at [165, 71] on span "ZookeepergameLazy530" at bounding box center [169, 69] width 42 height 5
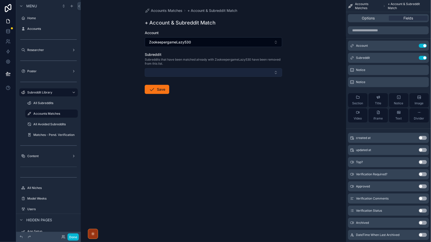
click at [171, 72] on button "Select Button" at bounding box center [213, 72] width 137 height 9
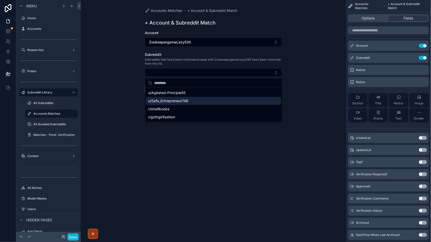
click at [174, 105] on div "u/Safe_Entrepreneur748" at bounding box center [213, 101] width 135 height 8
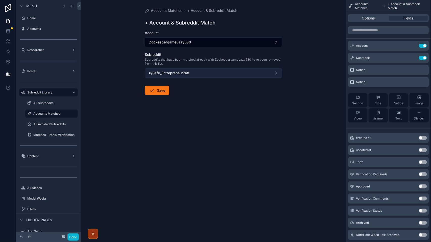
click at [196, 71] on button "u/Safe_Entrepreneur748" at bounding box center [213, 73] width 137 height 10
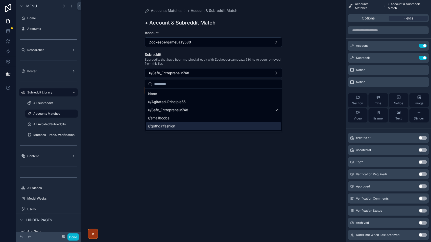
click at [176, 195] on div "Accounts Matches + Account & Subreddit Match + Account & Subreddit Match Accoun…" at bounding box center [213, 121] width 265 height 242
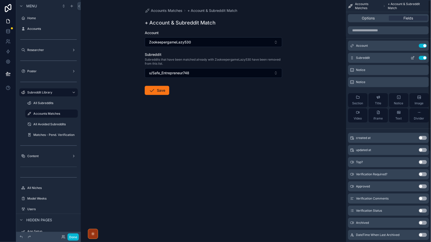
click at [413, 56] on icon "scrollable content" at bounding box center [413, 58] width 4 height 4
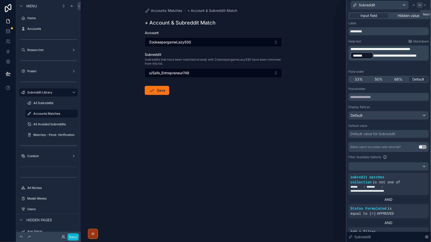
click at [422, 7] on div at bounding box center [420, 5] width 6 height 6
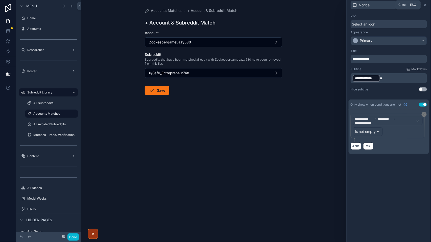
click at [425, 7] on icon at bounding box center [425, 5] width 4 height 4
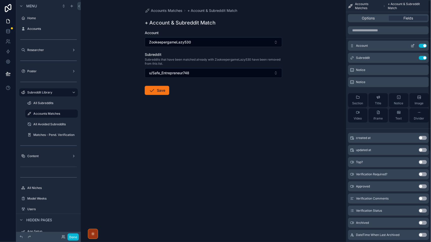
click at [412, 47] on icon "scrollable content" at bounding box center [412, 46] width 2 height 2
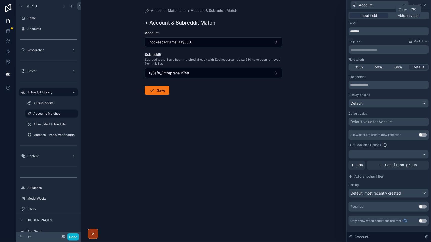
click at [424, 4] on icon at bounding box center [425, 5] width 4 height 4
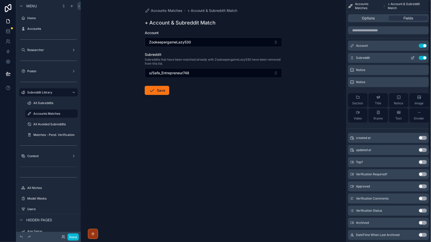
click at [411, 58] on icon "scrollable content" at bounding box center [413, 58] width 4 height 4
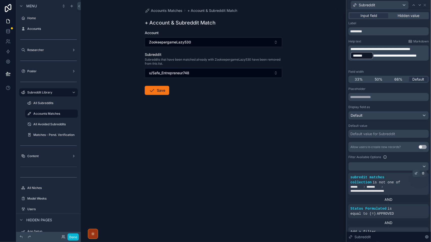
click at [413, 174] on div at bounding box center [416, 173] width 7 height 7
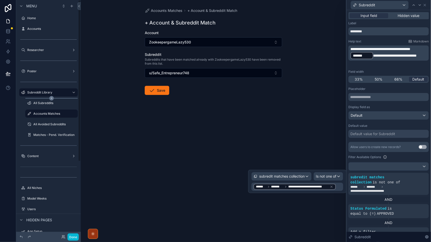
click at [53, 98] on icon "scrollable content" at bounding box center [51, 98] width 5 height 5
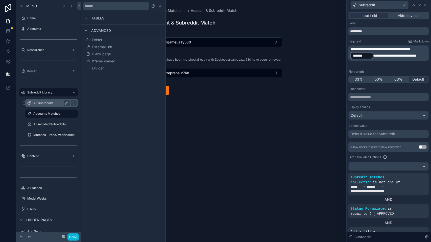
click at [49, 102] on label "All Subreddits" at bounding box center [50, 103] width 34 height 4
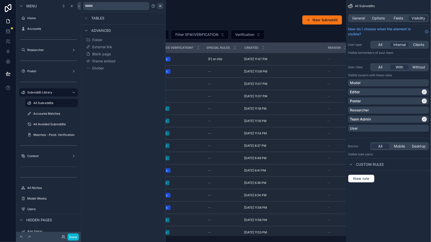
click at [160, 6] on icon at bounding box center [159, 6] width 1 height 2
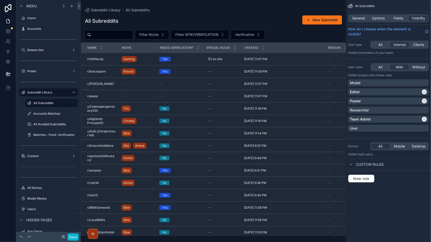
click at [147, 70] on div "scrollable content" at bounding box center [213, 121] width 265 height 242
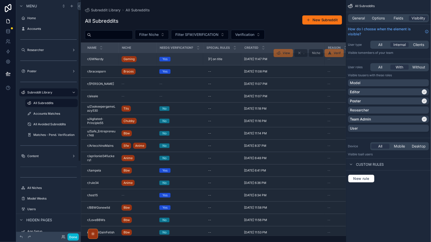
click at [143, 61] on div "Gaming" at bounding box center [137, 59] width 32 height 8
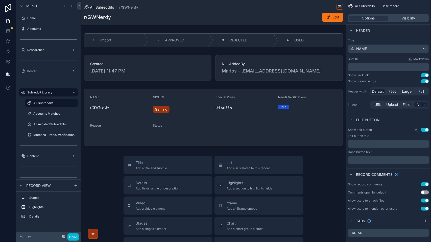
click at [112, 7] on span "All Subreddits" at bounding box center [102, 7] width 24 height 5
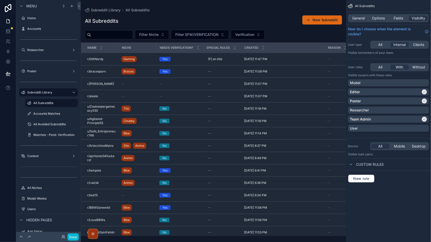
click at [317, 20] on button "New Subreddit" at bounding box center [322, 19] width 40 height 9
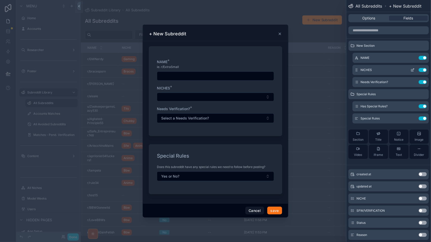
click at [411, 70] on icon at bounding box center [413, 70] width 4 height 4
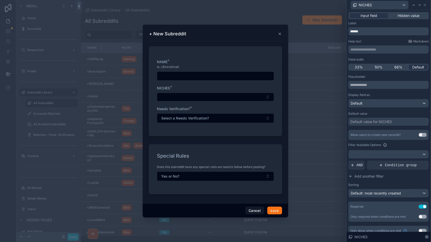
click at [423, 8] on div "NICHES" at bounding box center [388, 5] width 80 height 10
click at [424, 5] on icon at bounding box center [425, 5] width 4 height 4
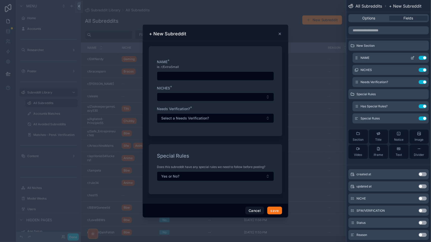
click at [413, 58] on icon at bounding box center [413, 57] width 2 height 2
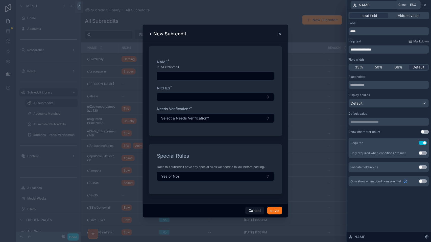
click at [425, 6] on icon at bounding box center [425, 5] width 4 height 4
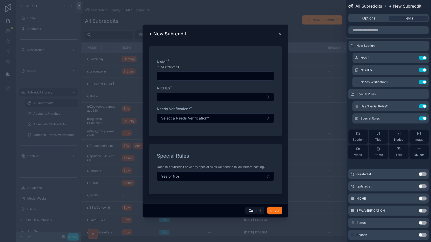
click at [44, 155] on div "scrollable content" at bounding box center [215, 121] width 431 height 242
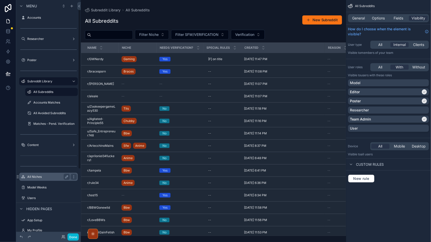
click at [42, 174] on div "All Niches" at bounding box center [48, 177] width 42 height 6
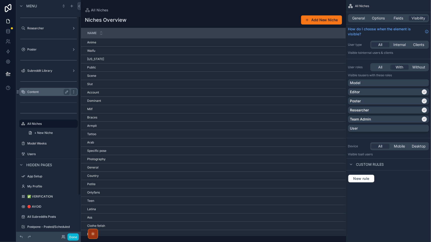
click at [41, 89] on div "Content" at bounding box center [48, 92] width 42 height 6
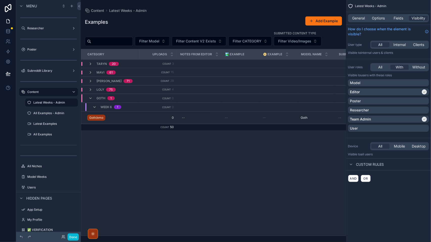
click at [139, 65] on td "Count 3" at bounding box center [158, 64] width 38 height 9
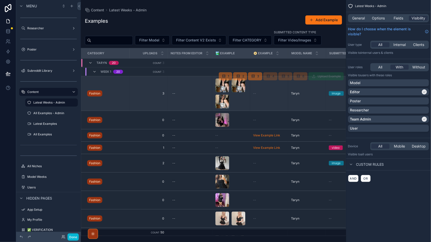
click at [140, 94] on span "3" at bounding box center [148, 93] width 32 height 4
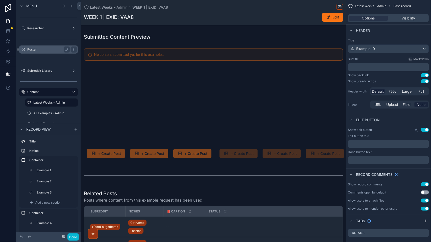
click at [39, 48] on label "Poster" at bounding box center [47, 49] width 40 height 4
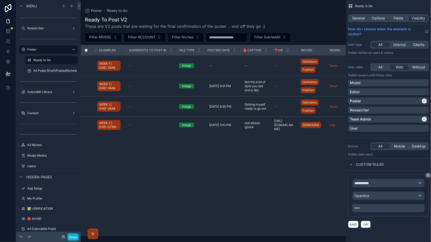
click at [27, 22] on div "scrollable content" at bounding box center [48, 22] width 65 height 1
click at [32, 23] on hr "scrollable content" at bounding box center [48, 23] width 59 height 1
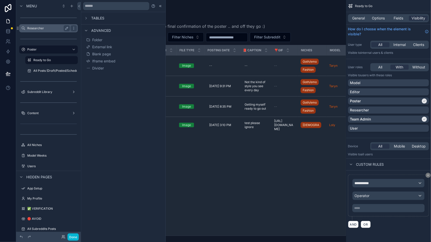
click at [35, 27] on label "Researcher" at bounding box center [47, 28] width 40 height 4
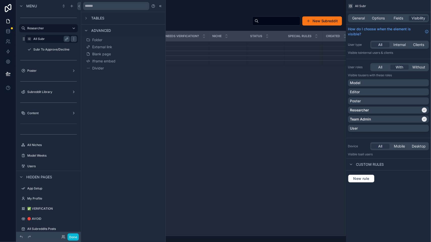
click at [44, 40] on label "All Subr" at bounding box center [50, 39] width 34 height 4
click at [161, 4] on icon at bounding box center [160, 6] width 4 height 4
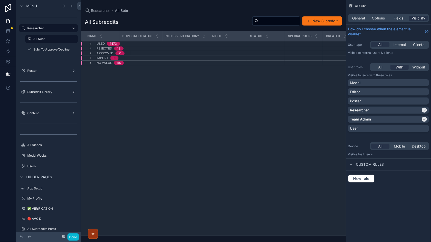
click at [112, 45] on div "1473" at bounding box center [113, 44] width 7 height 4
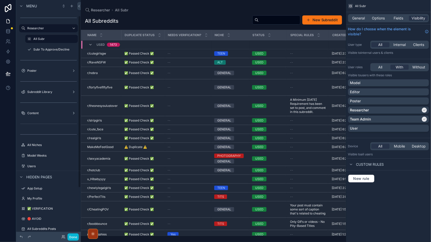
click at [138, 0] on div "Researcher All Subr All Subreddits New Subreddit NAME Duplicate Status Needs Ve…" at bounding box center [213, 118] width 265 height 236
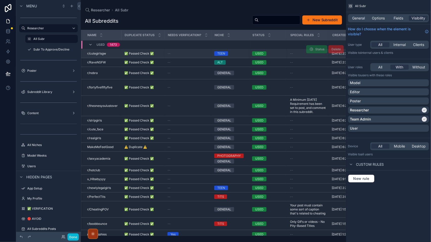
click at [110, 54] on div "r/cutegirlsgw r/cutegirlsgw" at bounding box center [102, 54] width 31 height 4
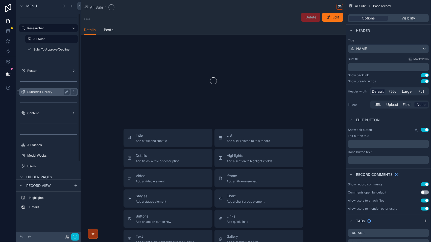
click at [44, 90] on label "Subreddit Library" at bounding box center [47, 92] width 40 height 4
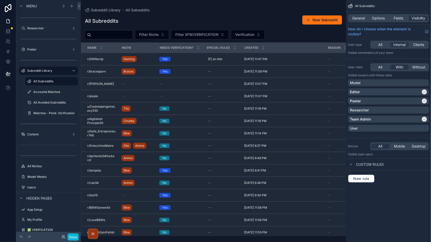
click at [116, 57] on div "scrollable content" at bounding box center [213, 121] width 265 height 242
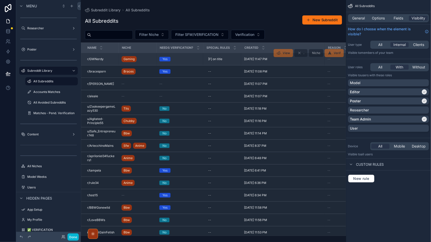
click at [113, 63] on td "r/GWNerdy r/GWNerdy" at bounding box center [99, 59] width 37 height 12
click at [113, 60] on div "r/GWNerdy r/GWNerdy" at bounding box center [101, 59] width 28 height 4
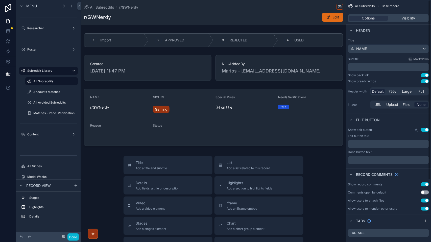
click at [333, 13] on button "Edit" at bounding box center [332, 17] width 21 height 9
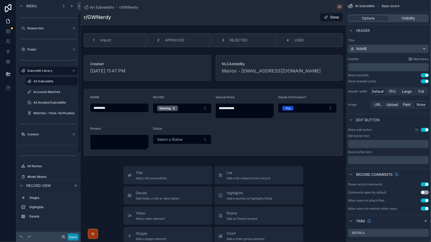
click at [76, 240] on button "Done" at bounding box center [72, 236] width 11 height 7
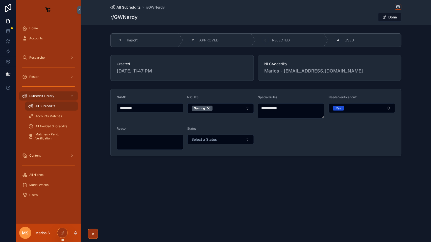
click at [133, 7] on span "All Subreddits" at bounding box center [128, 7] width 24 height 5
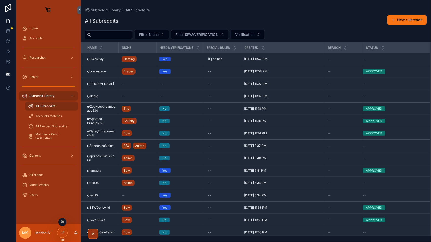
click at [60, 236] on div at bounding box center [62, 233] width 10 height 10
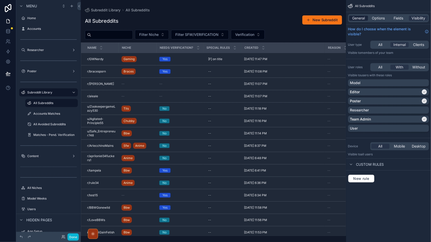
click at [357, 18] on span "General" at bounding box center [358, 18] width 13 height 5
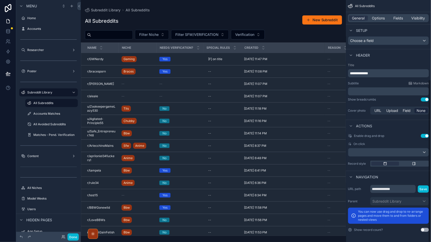
scroll to position [118, 0]
click at [371, 23] on div "General Options Fields Visibility" at bounding box center [388, 18] width 85 height 12
click at [373, 20] on span "Options" at bounding box center [378, 18] width 13 height 5
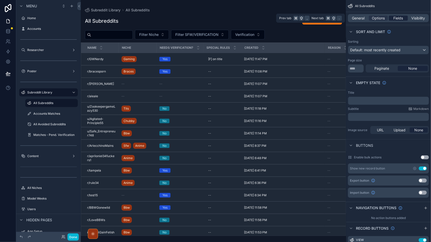
click at [394, 17] on span "Fields" at bounding box center [399, 18] width 10 height 5
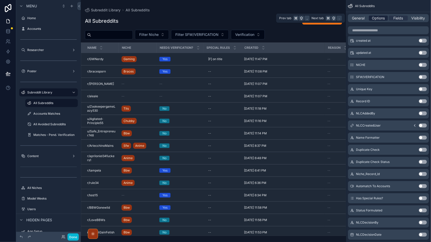
click at [379, 17] on span "Options" at bounding box center [378, 18] width 13 height 5
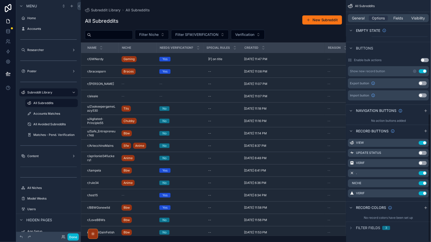
scroll to position [216, 0]
click at [70, 237] on button "Done" at bounding box center [72, 236] width 11 height 7
